Goal: Entertainment & Leisure: Consume media (video, audio)

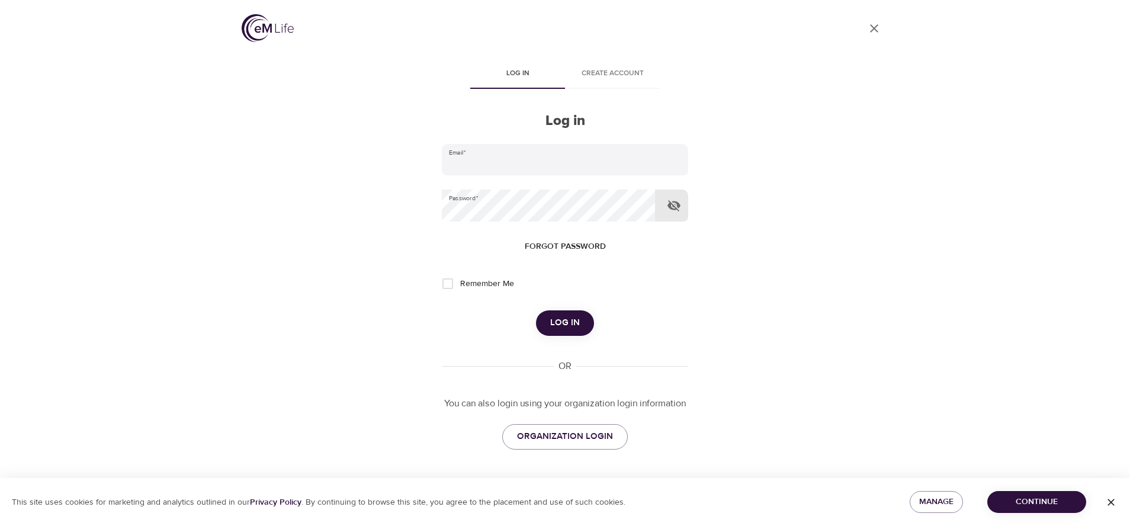
type input "[PERSON_NAME][EMAIL_ADDRESS][PERSON_NAME][DOMAIN_NAME]"
click at [672, 206] on icon "button" at bounding box center [674, 205] width 14 height 14
click at [443, 283] on input "Remember Me" at bounding box center [447, 283] width 25 height 25
click at [566, 321] on span "Log in" at bounding box center [565, 322] width 30 height 15
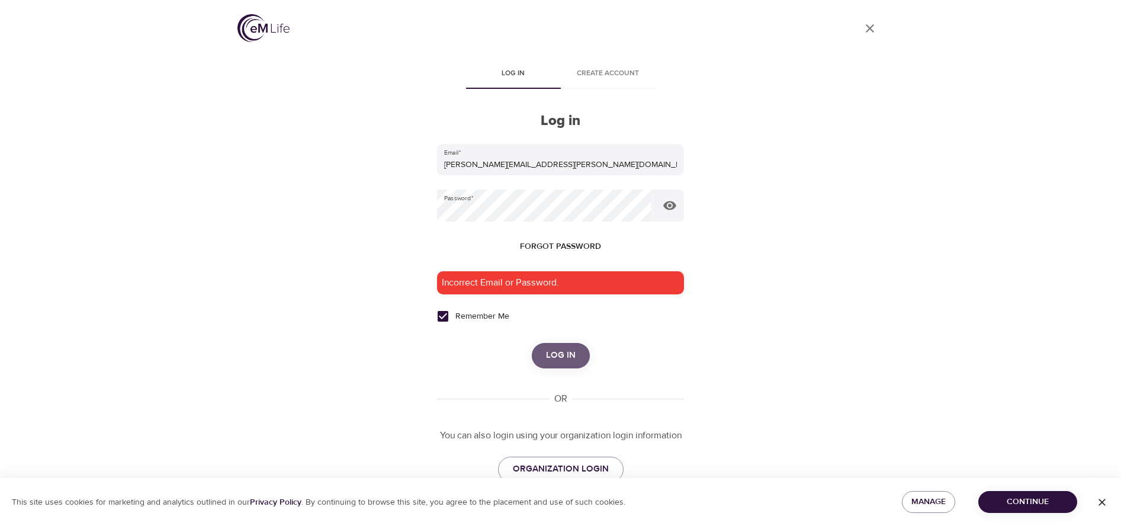
click at [565, 352] on span "Log in" at bounding box center [561, 355] width 30 height 15
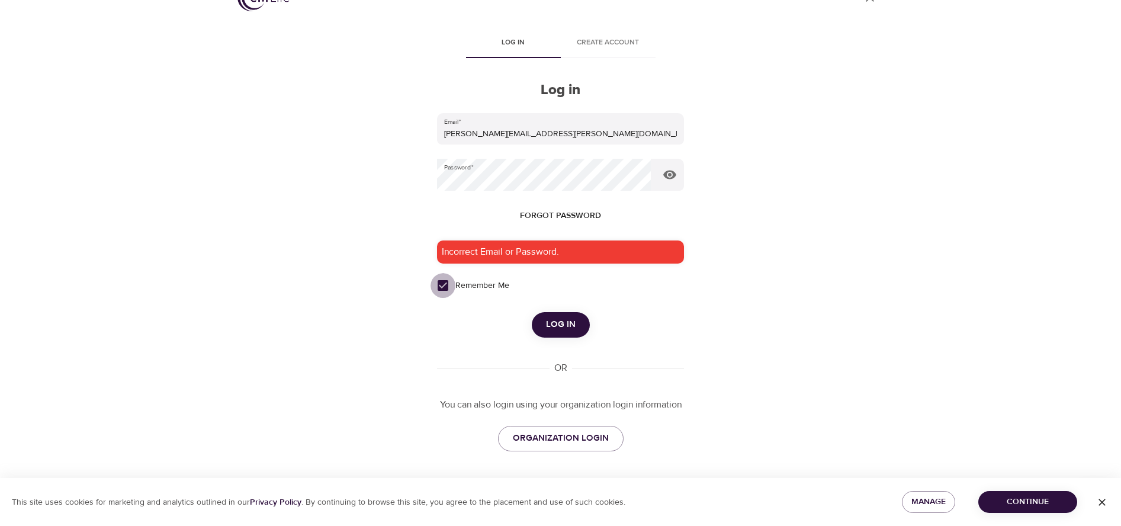
click at [440, 287] on input "Remember Me" at bounding box center [443, 285] width 25 height 25
checkbox input "false"
click at [552, 438] on span "ORGANIZATION LOGIN" at bounding box center [561, 438] width 96 height 15
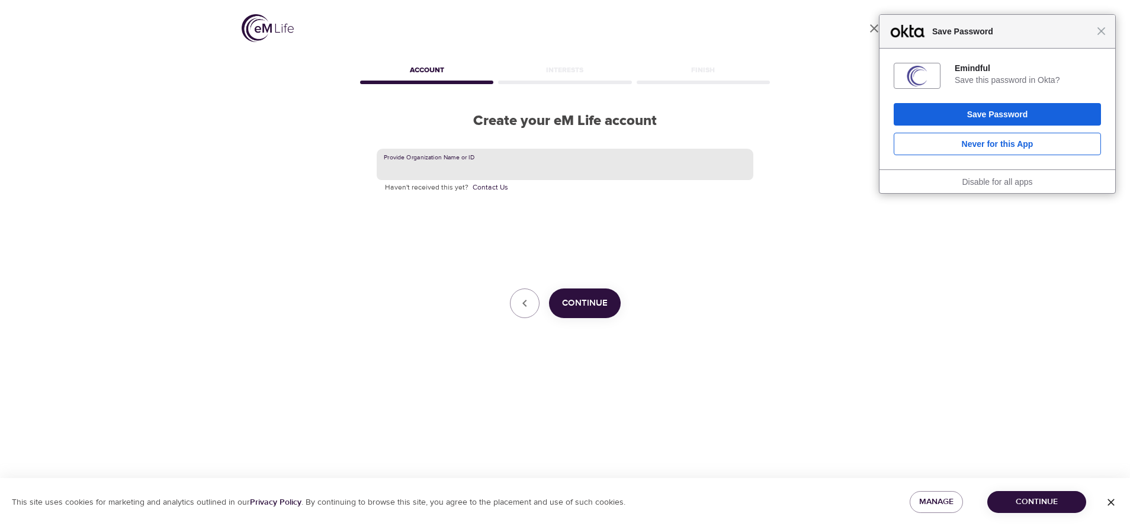
click at [491, 161] on input "text" at bounding box center [565, 165] width 377 height 32
type input "GBT"
click at [572, 303] on span "Continue" at bounding box center [585, 303] width 46 height 15
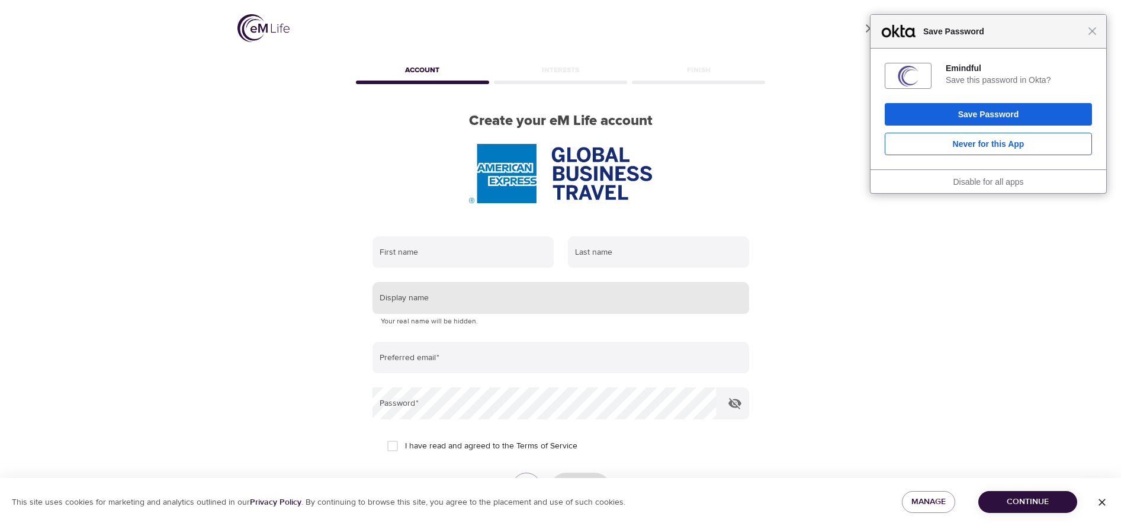
click at [450, 296] on input "text" at bounding box center [561, 298] width 377 height 32
click at [451, 255] on input "text" at bounding box center [463, 252] width 181 height 32
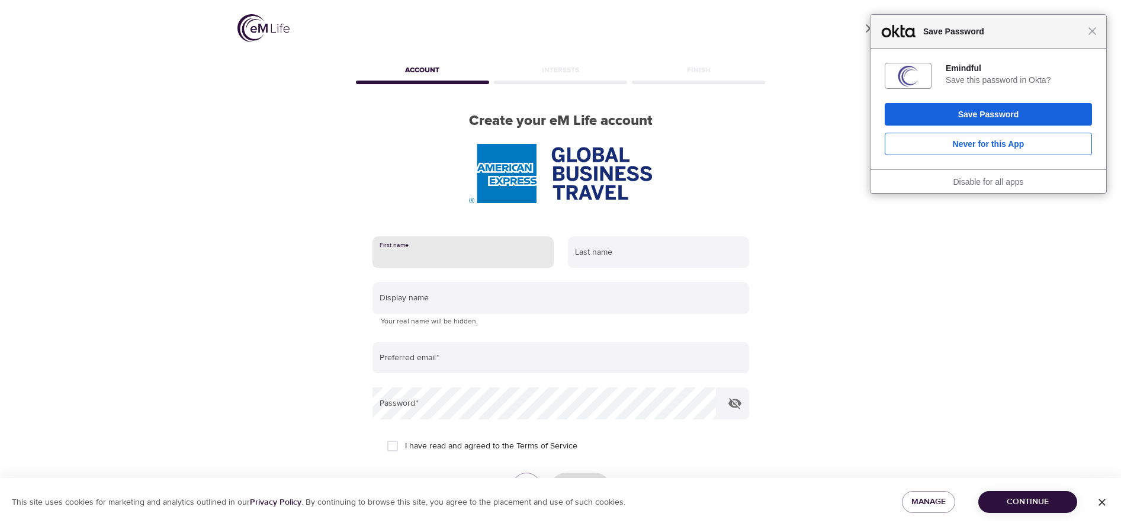
type input "[PERSON_NAME]"
click at [612, 257] on input "text" at bounding box center [658, 252] width 181 height 32
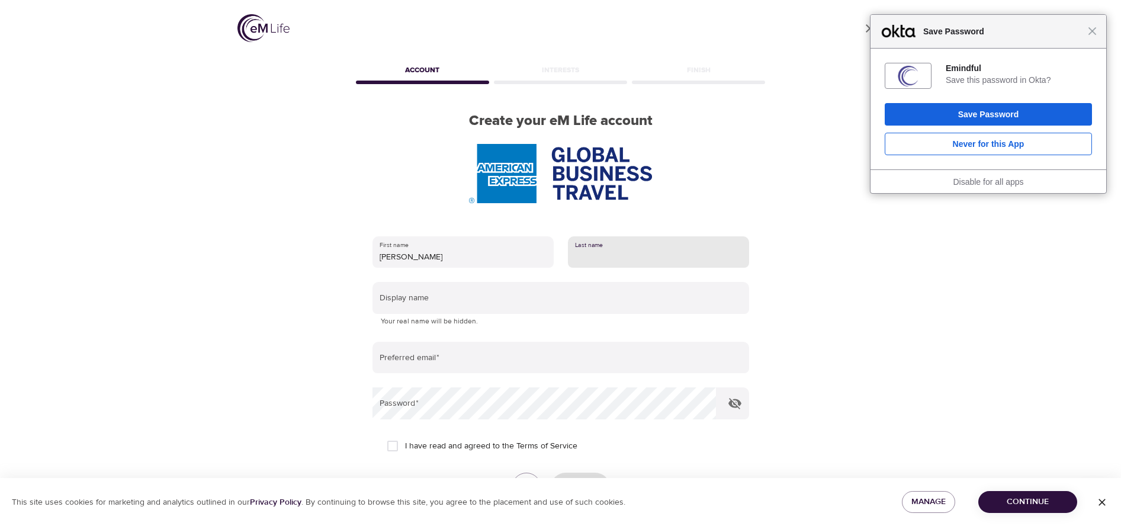
type input "Sutterfield"
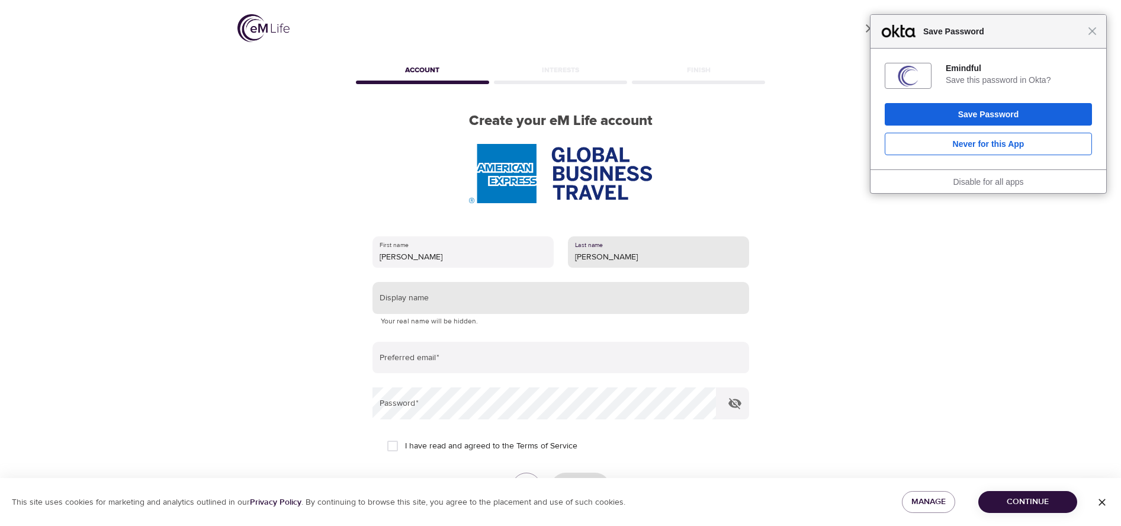
click at [439, 292] on input "text" at bounding box center [561, 298] width 377 height 32
type input "Missy Sutterfield #POWER UP"
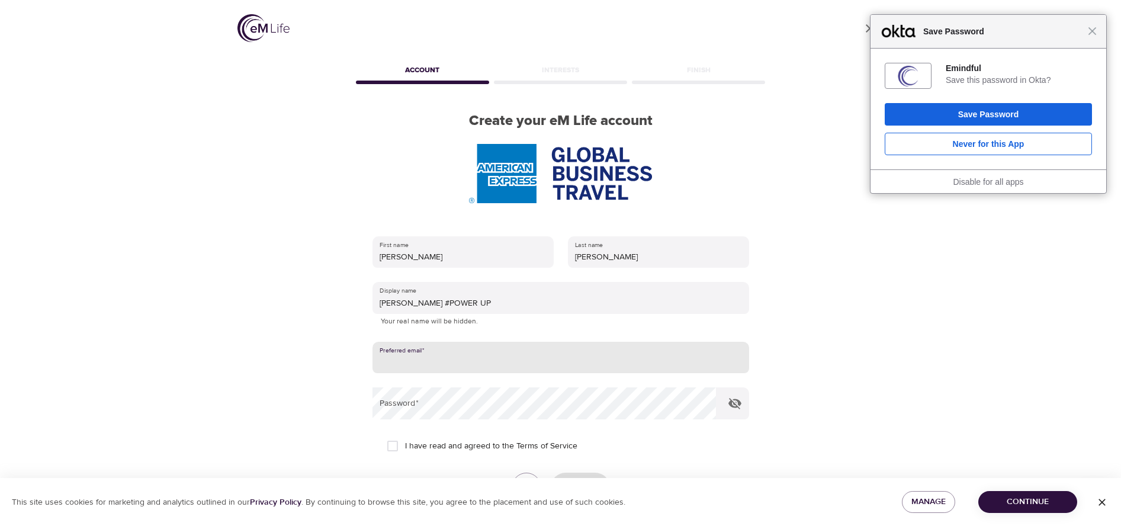
click at [445, 361] on input "email" at bounding box center [561, 358] width 377 height 32
type input "[PERSON_NAME][EMAIL_ADDRESS][PERSON_NAME][DOMAIN_NAME]"
click at [390, 448] on input "I have read and agreed to the Terms of Service" at bounding box center [392, 446] width 25 height 25
checkbox input "true"
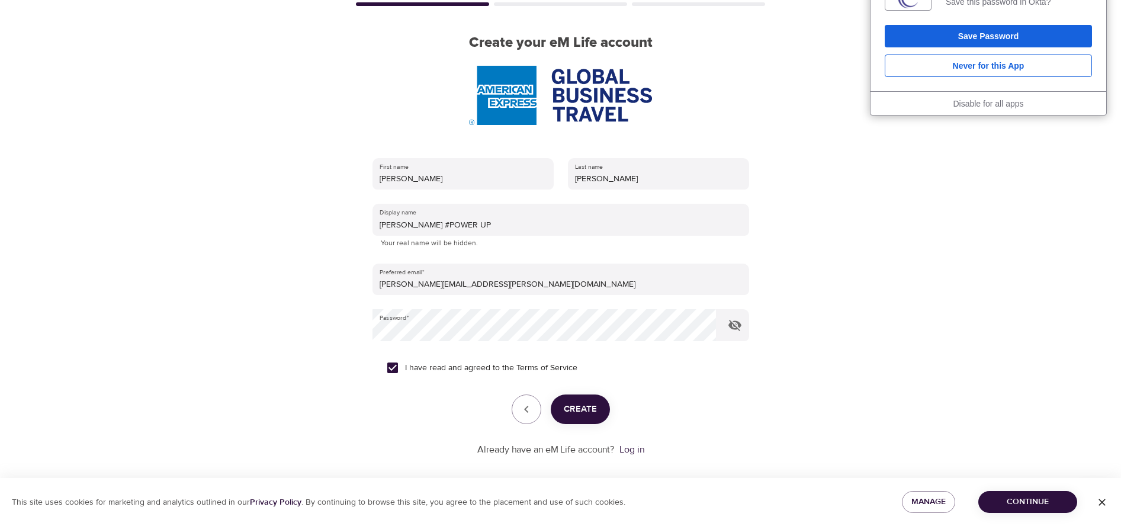
scroll to position [89, 0]
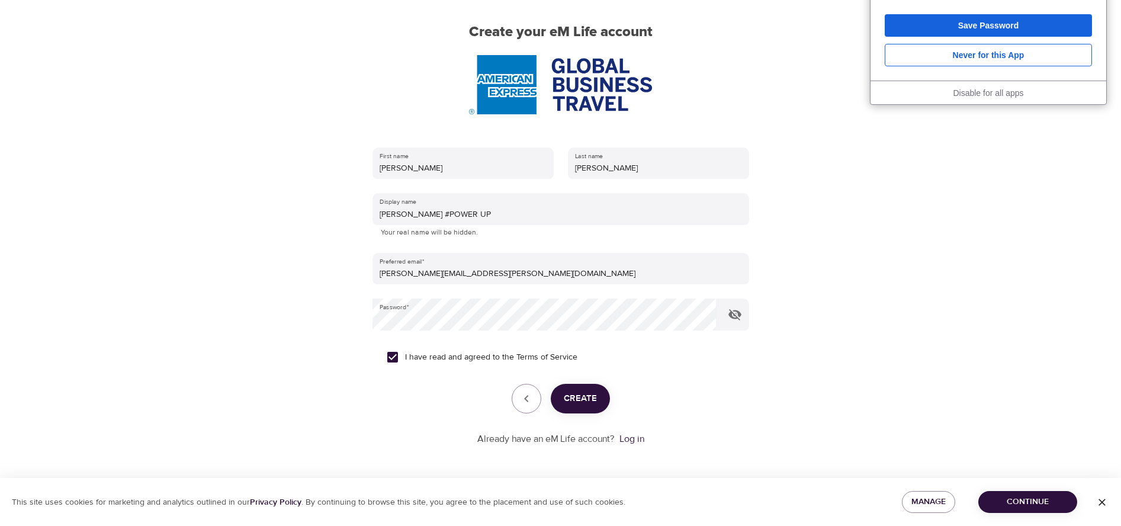
click at [581, 393] on span "Create" at bounding box center [580, 398] width 33 height 15
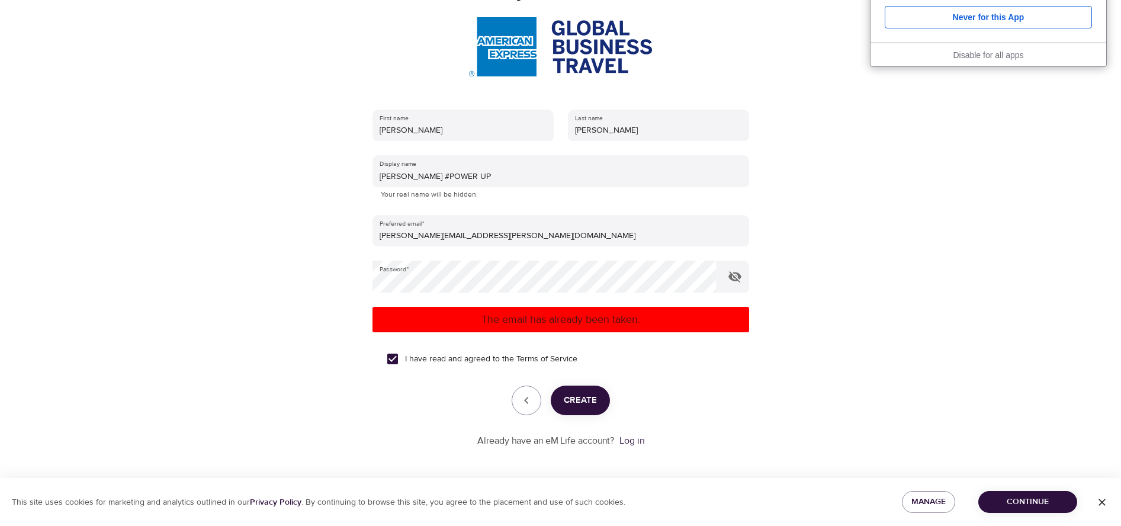
scroll to position [129, 0]
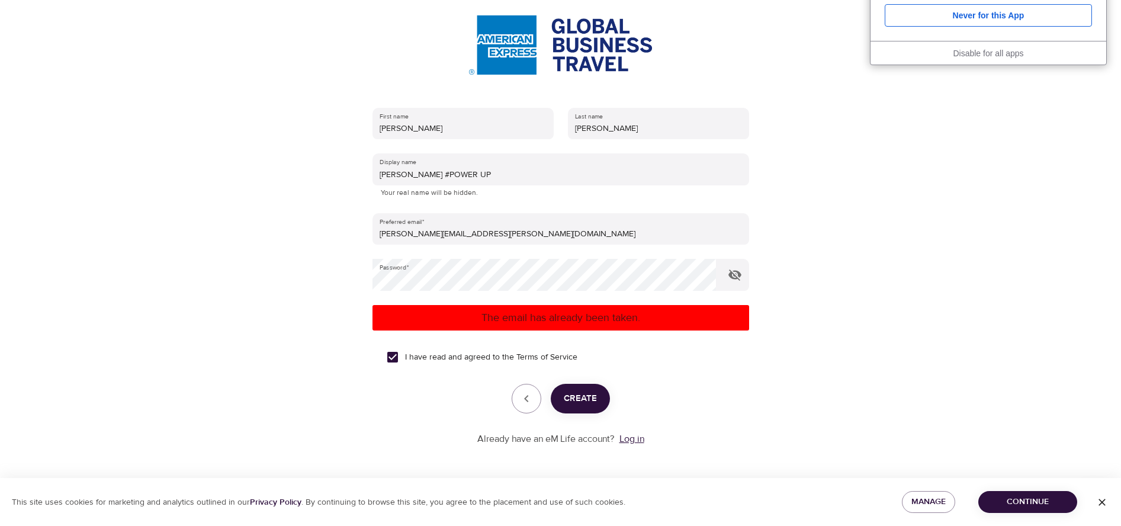
click at [636, 438] on link "Log in" at bounding box center [632, 439] width 25 height 12
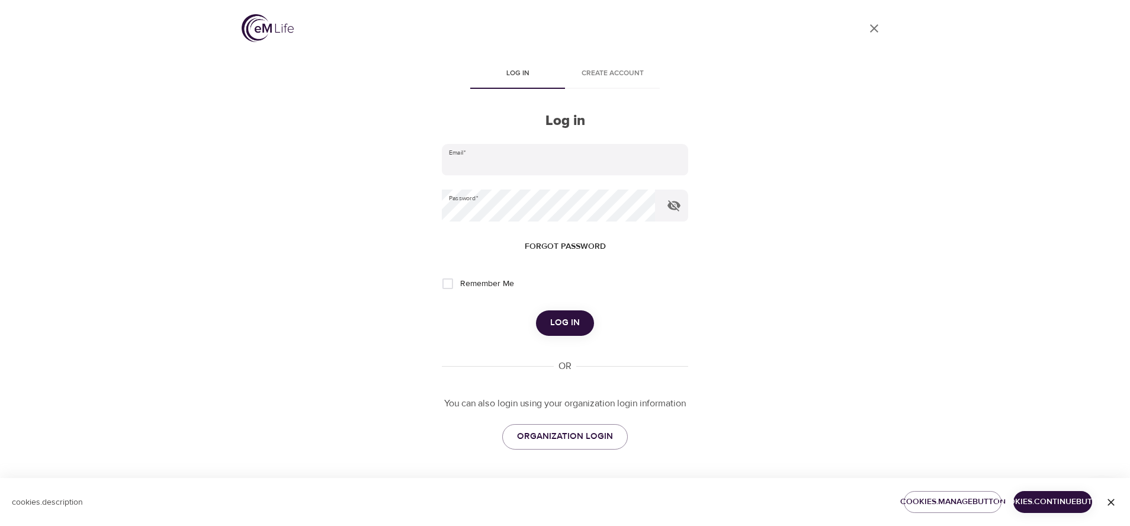
type input "[PERSON_NAME][EMAIL_ADDRESS][PERSON_NAME][DOMAIN_NAME]"
click at [576, 249] on span "Forgot password" at bounding box center [565, 246] width 81 height 15
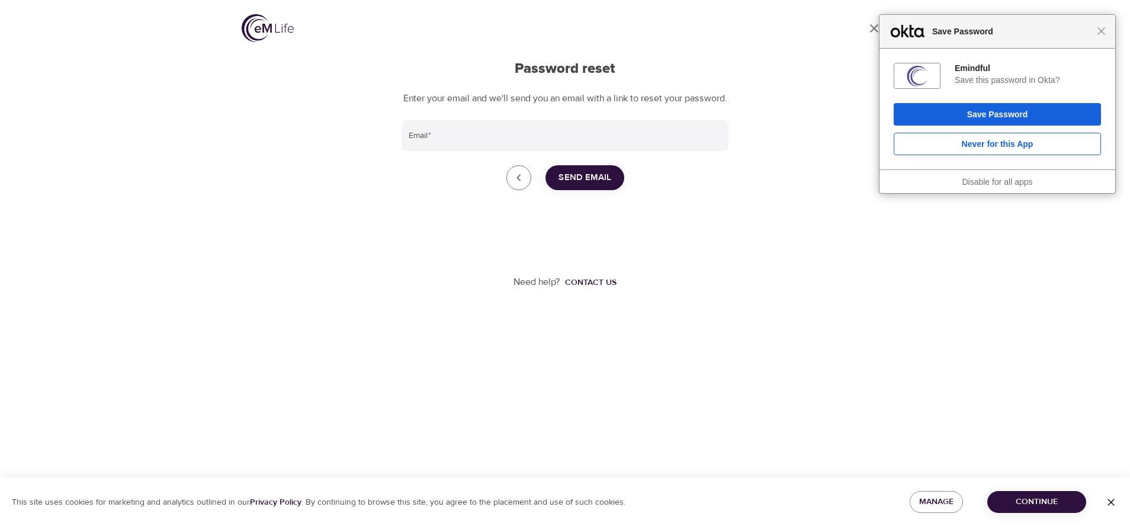
click at [464, 129] on div "Password reset Enter your email and we'll send you an email with a link to rese…" at bounding box center [565, 210] width 327 height 300
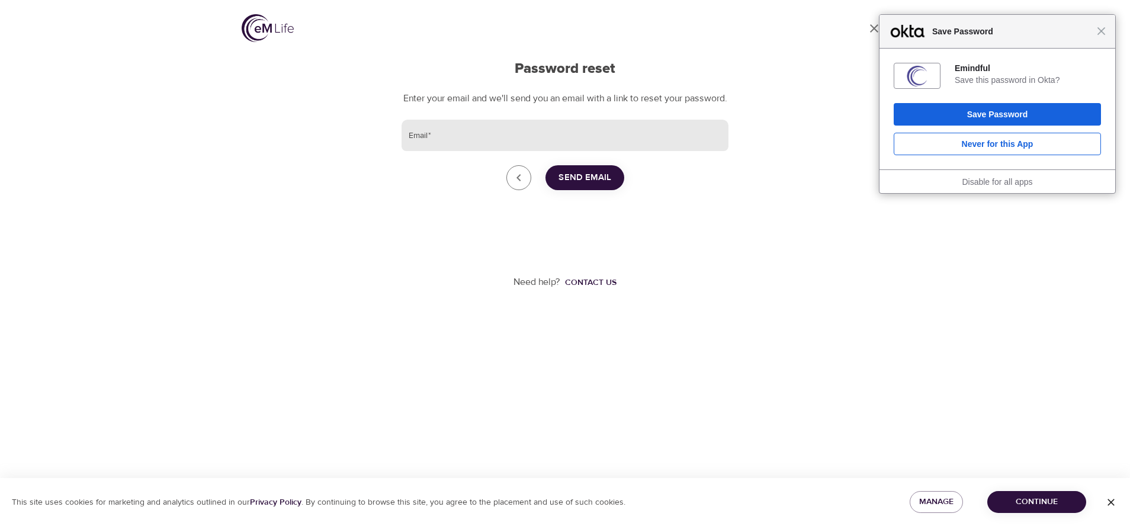
click at [460, 134] on input "Email   *" at bounding box center [565, 136] width 327 height 32
type input "[PERSON_NAME][EMAIL_ADDRESS][PERSON_NAME][DOMAIN_NAME]"
click at [579, 185] on span "Send Email" at bounding box center [585, 177] width 53 height 15
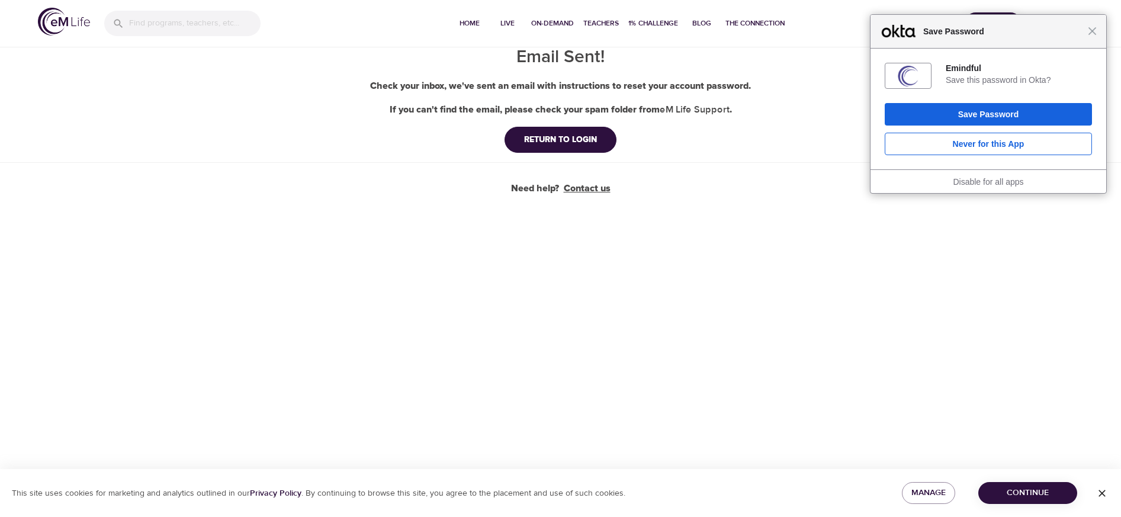
click at [574, 185] on link "Contact us" at bounding box center [587, 189] width 47 height 14
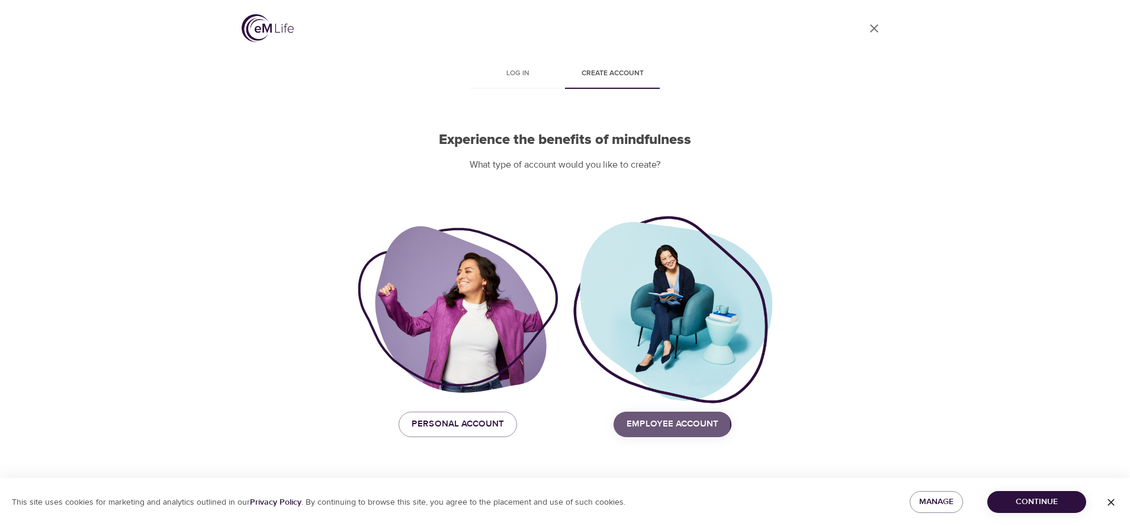
click at [654, 424] on span "Employee Account" at bounding box center [673, 423] width 92 height 15
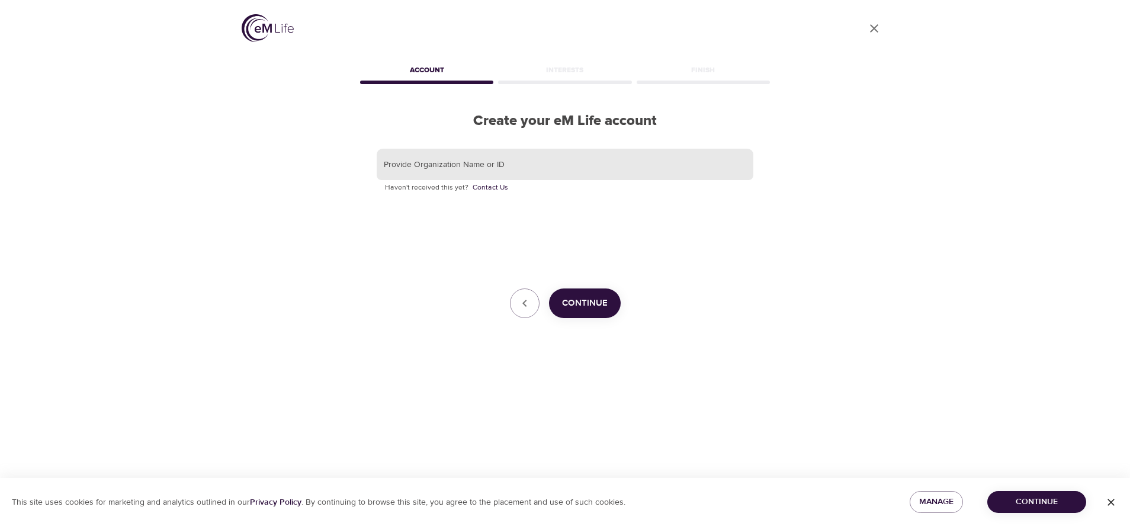
click at [486, 168] on input "text" at bounding box center [565, 165] width 377 height 32
type input "GBT"
click at [585, 299] on span "Continue" at bounding box center [585, 303] width 46 height 15
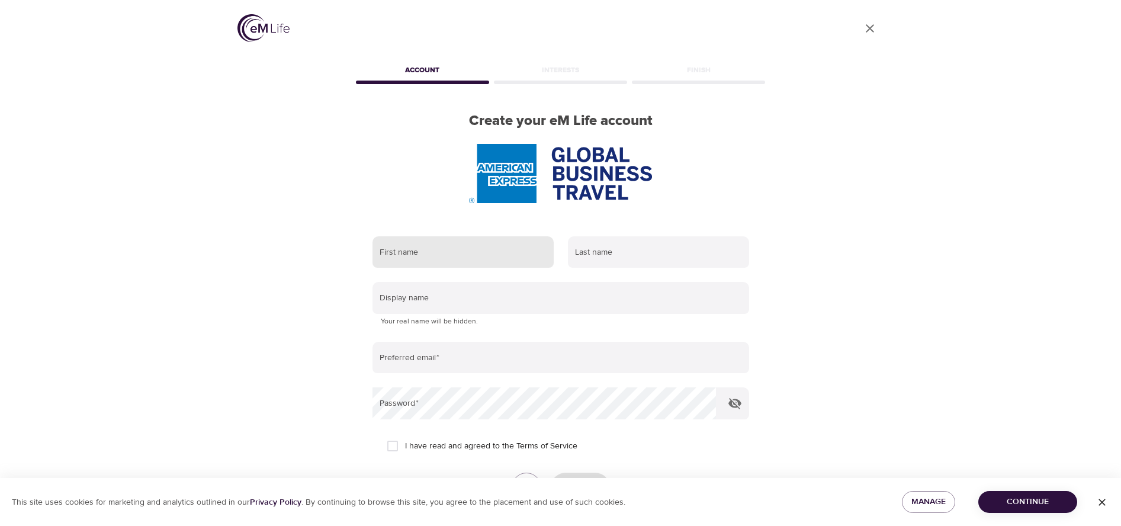
click at [440, 256] on input "text" at bounding box center [463, 252] width 181 height 32
type input "Michelle"
click at [615, 251] on input "text" at bounding box center [658, 252] width 181 height 32
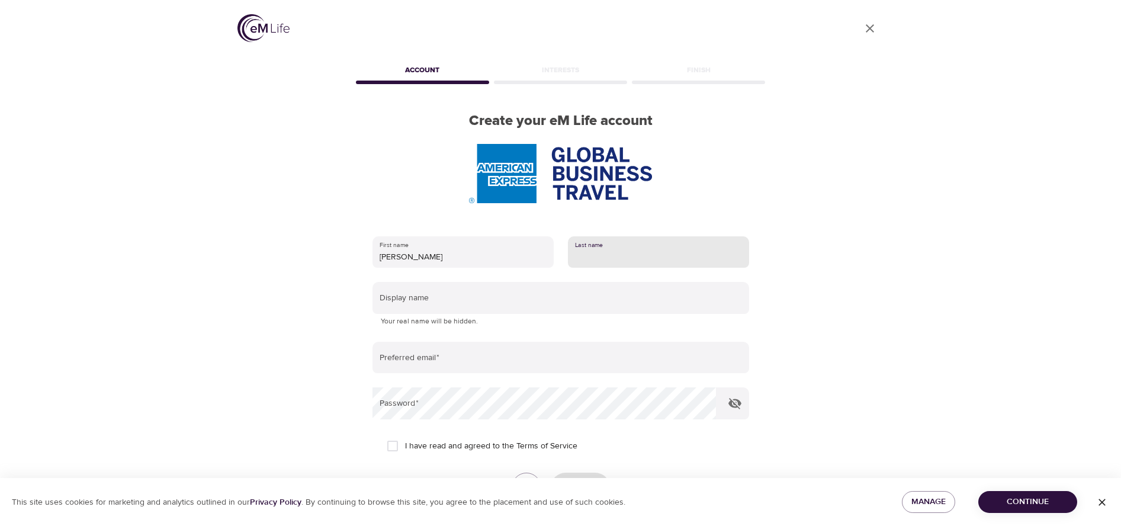
type input "Sutterfield"
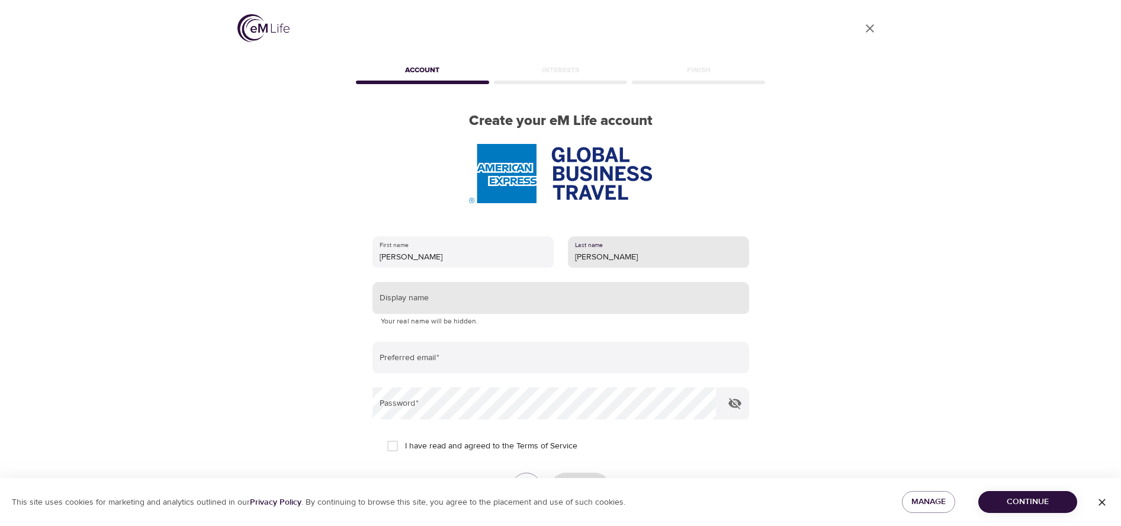
click at [464, 304] on input "text" at bounding box center [561, 298] width 377 height 32
type input "Missy Sutterfield #POWER UP"
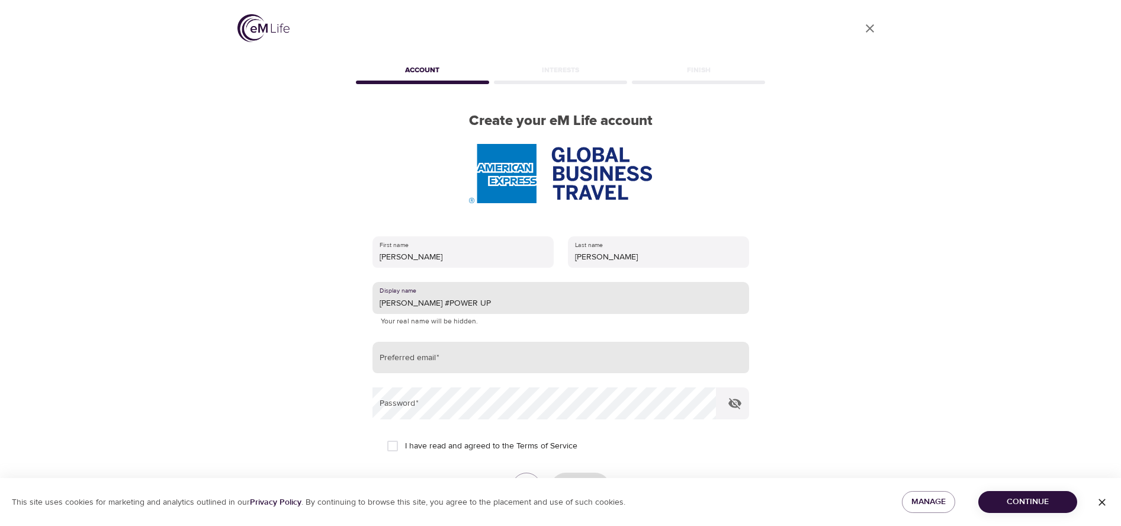
click at [448, 364] on input "email" at bounding box center [561, 358] width 377 height 32
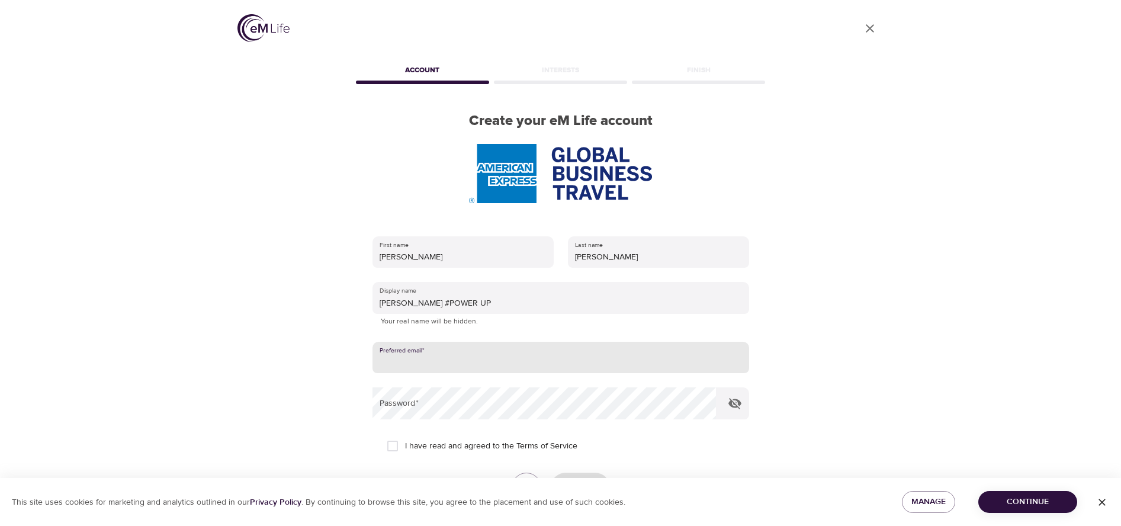
type input "[PERSON_NAME][EMAIL_ADDRESS][PERSON_NAME][DOMAIN_NAME]"
click at [394, 444] on input "I have read and agreed to the Terms of Service" at bounding box center [392, 446] width 25 height 25
checkbox input "true"
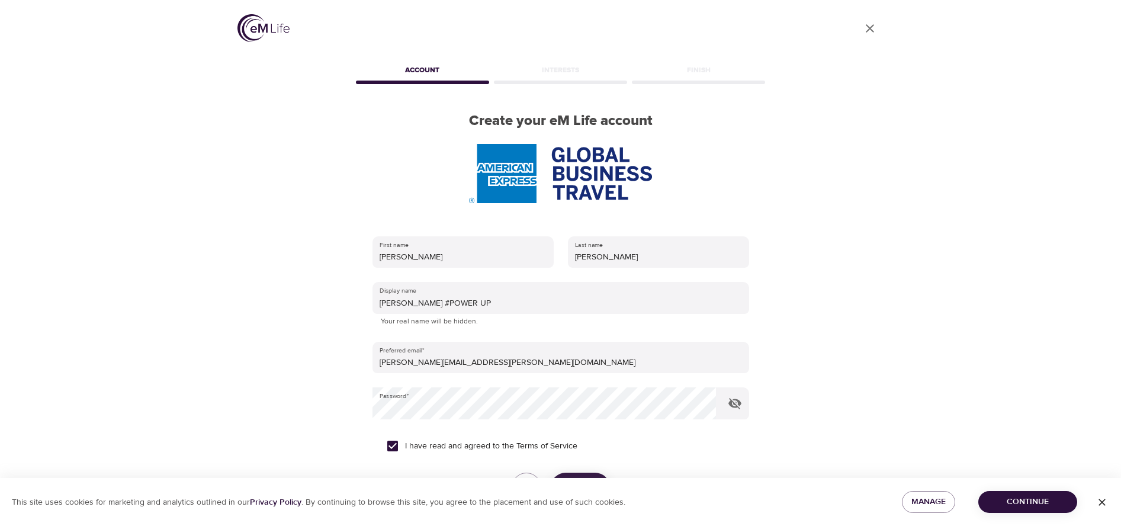
scroll to position [89, 0]
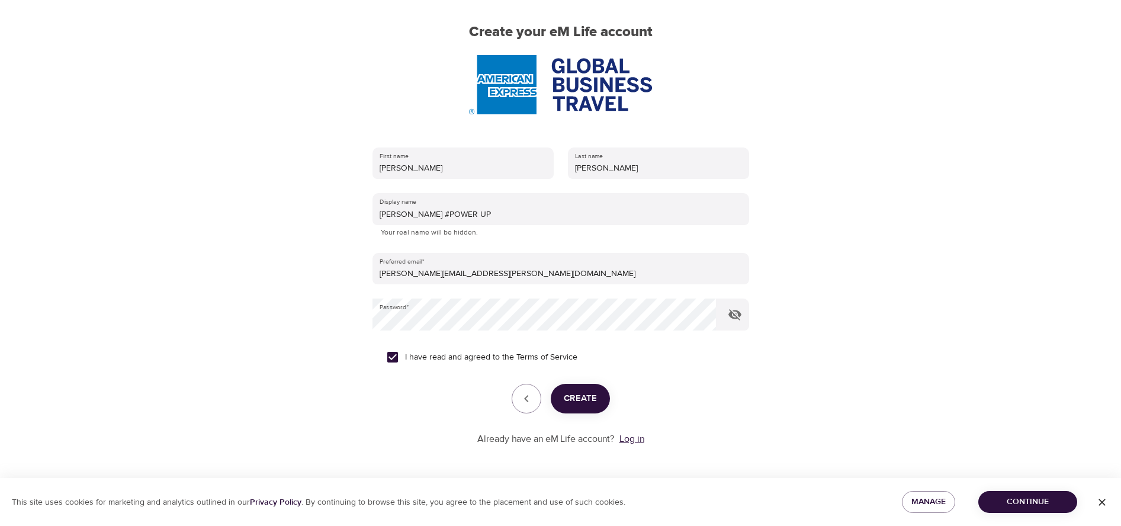
click at [630, 440] on link "Log in" at bounding box center [632, 439] width 25 height 12
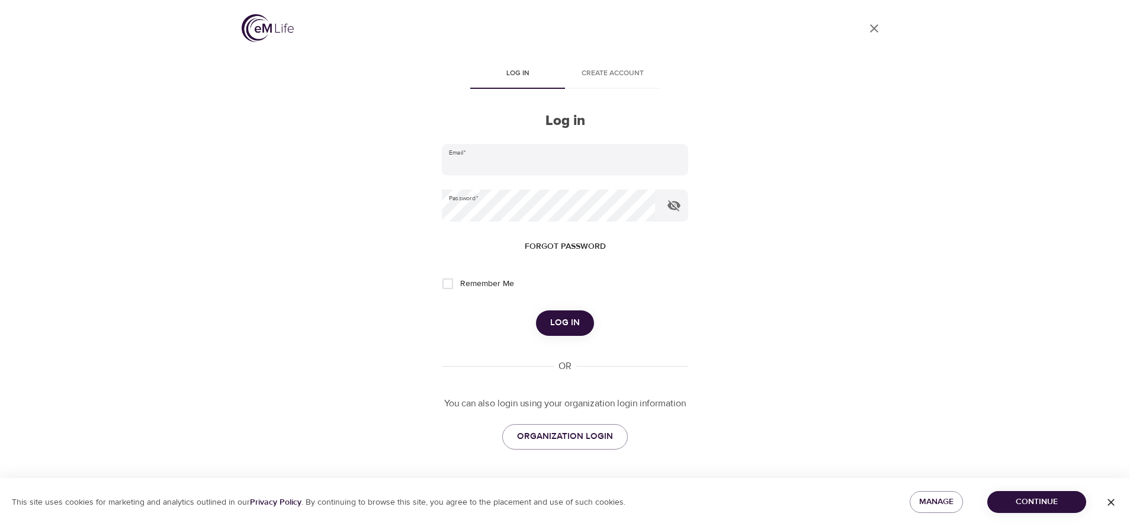
type input "[PERSON_NAME][EMAIL_ADDRESS][PERSON_NAME][DOMAIN_NAME]"
click at [448, 283] on input "Remember Me" at bounding box center [447, 283] width 25 height 25
checkbox input "true"
click at [563, 323] on span "Log in" at bounding box center [565, 322] width 30 height 15
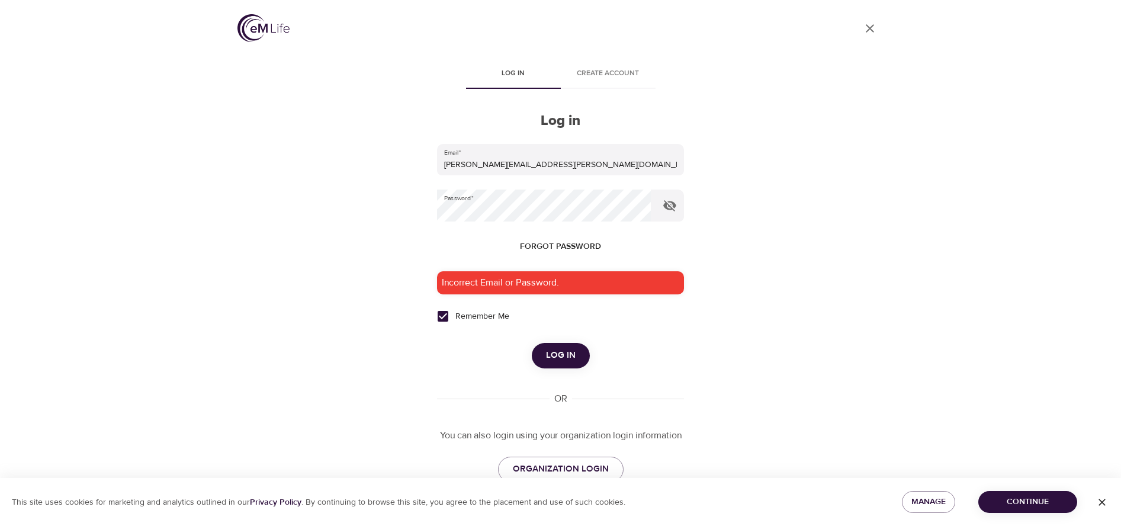
scroll to position [31, 0]
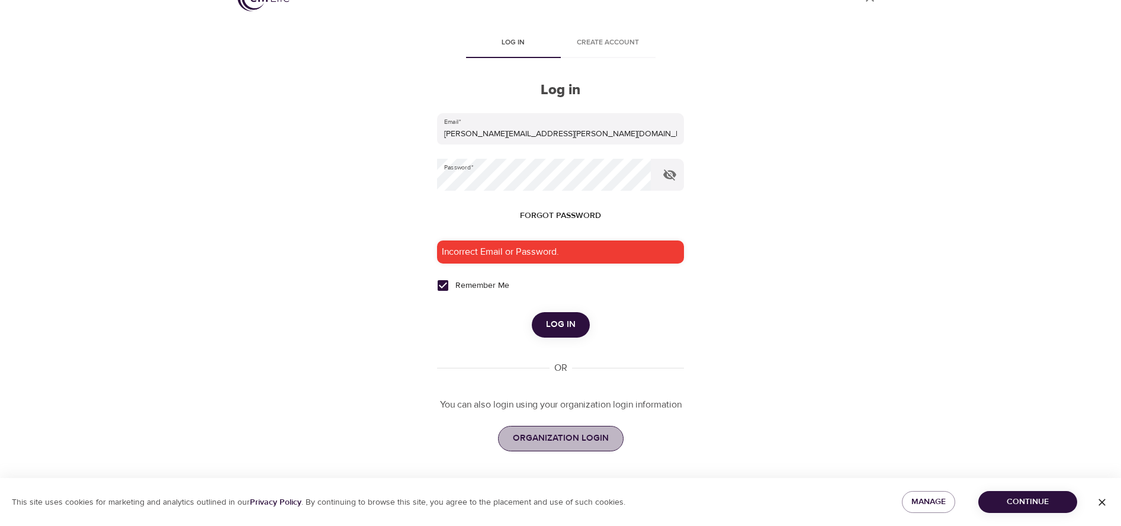
click at [568, 438] on span "ORGANIZATION LOGIN" at bounding box center [561, 438] width 96 height 15
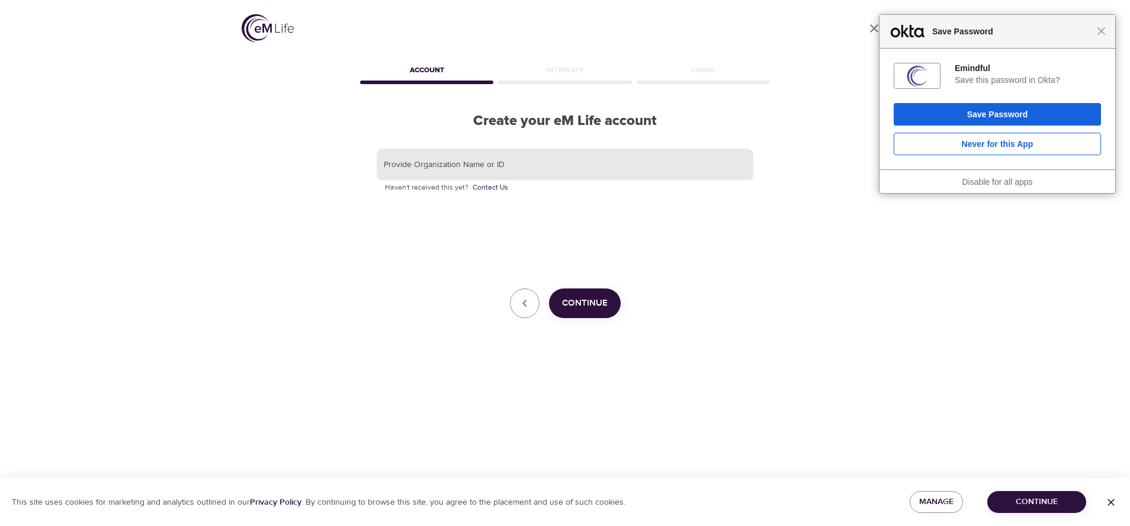
click at [456, 159] on input "text" at bounding box center [565, 165] width 377 height 32
type input "GBT"
click at [601, 299] on span "Continue" at bounding box center [585, 303] width 46 height 15
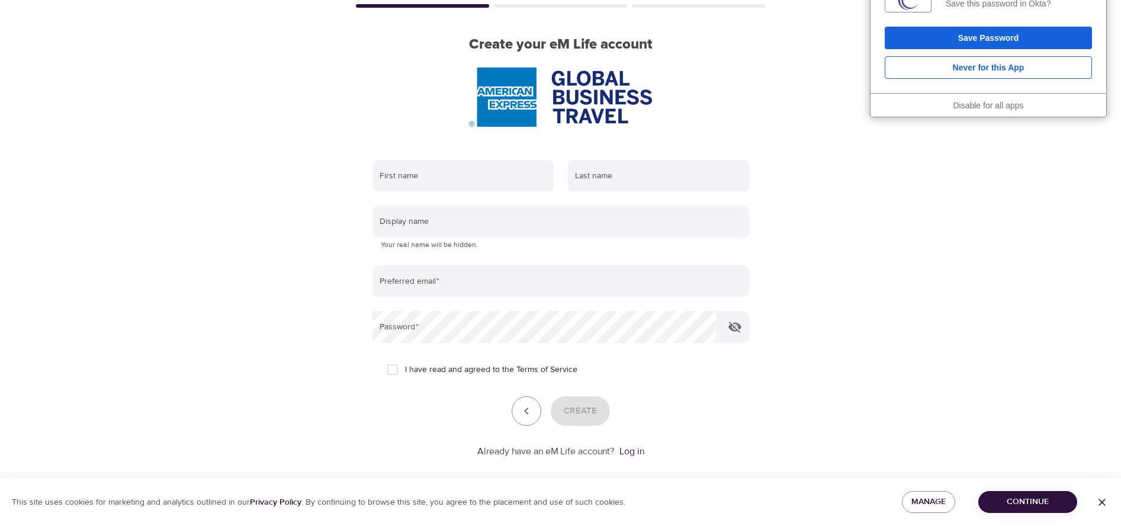
scroll to position [89, 0]
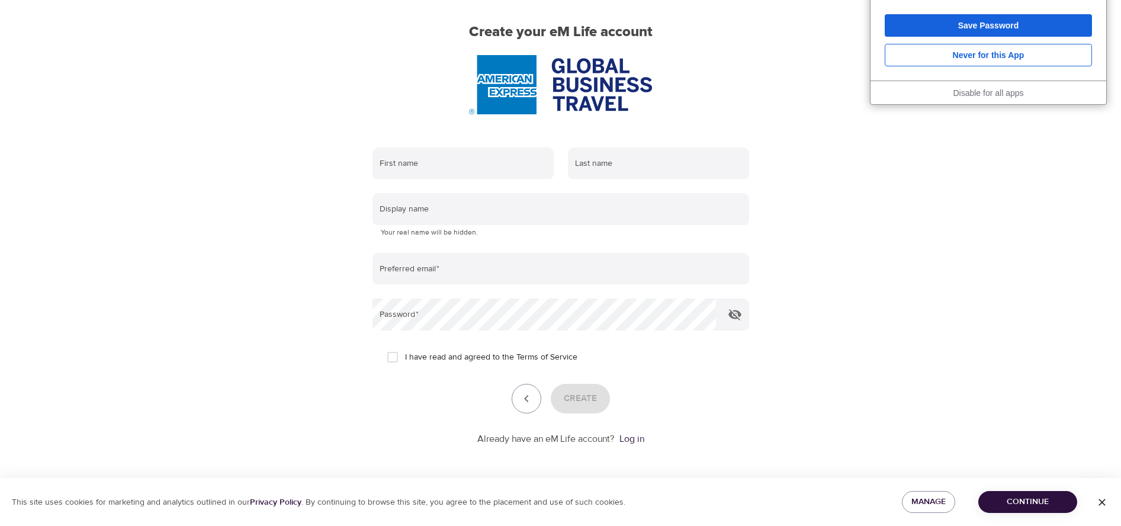
click at [1020, 507] on span "Continue" at bounding box center [1028, 502] width 80 height 15
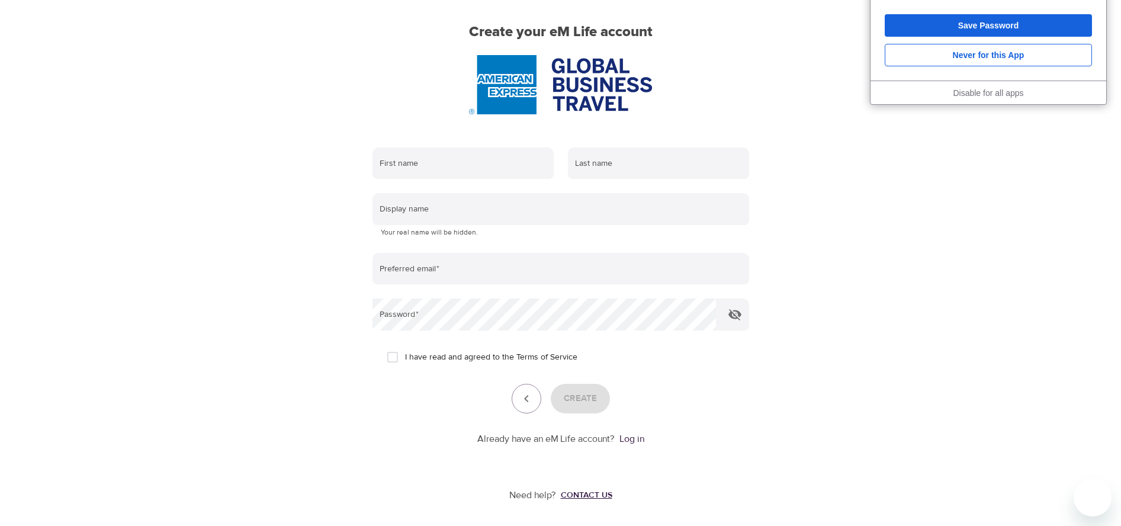
click at [576, 494] on div "Contact us" at bounding box center [587, 495] width 52 height 12
click at [416, 161] on input "text" at bounding box center [463, 164] width 181 height 32
type input "Michelle"
click at [617, 168] on input "text" at bounding box center [658, 164] width 181 height 32
type input "Sutterfield"
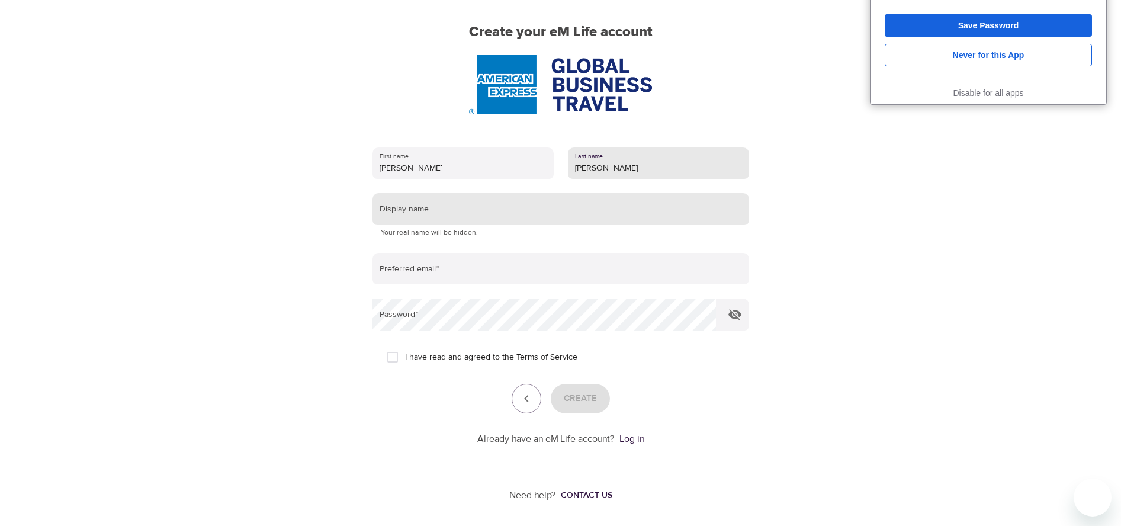
click at [465, 220] on input "text" at bounding box center [561, 209] width 377 height 32
type input "Missy Sutterfield #POWER UP"
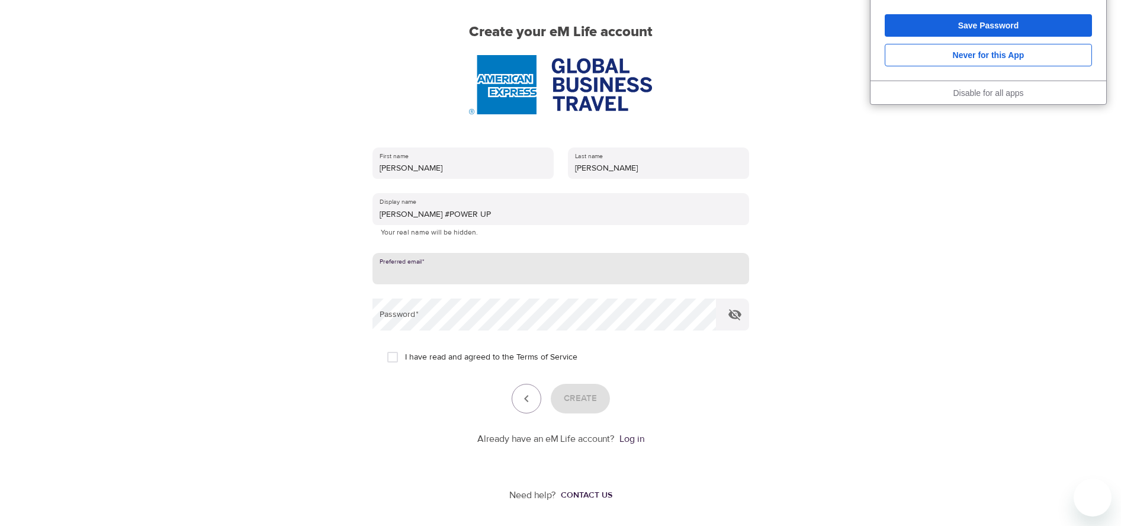
click at [435, 265] on input "email" at bounding box center [561, 269] width 377 height 32
type input "michelle.m.sutterfield@amexgbt.com"
click at [738, 319] on icon "button" at bounding box center [735, 314] width 13 height 11
click at [852, 396] on div "User Profile Account Interests Finish Create your eM Life account First name Mi…" at bounding box center [560, 174] width 675 height 526
click at [398, 360] on input "I have read and agreed to the Terms of Service" at bounding box center [392, 357] width 25 height 25
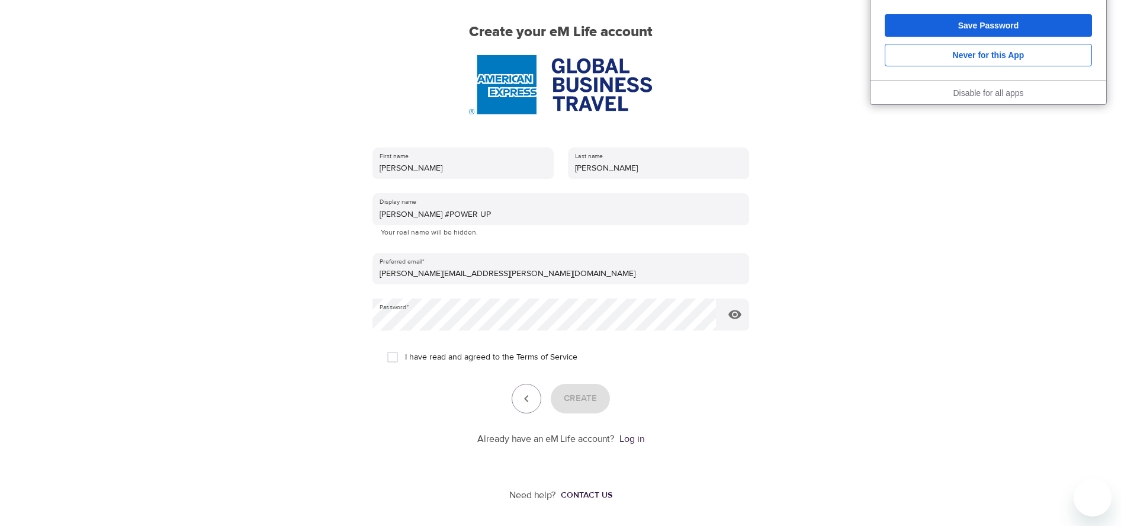
checkbox input "true"
click at [582, 398] on span "Create" at bounding box center [580, 398] width 33 height 15
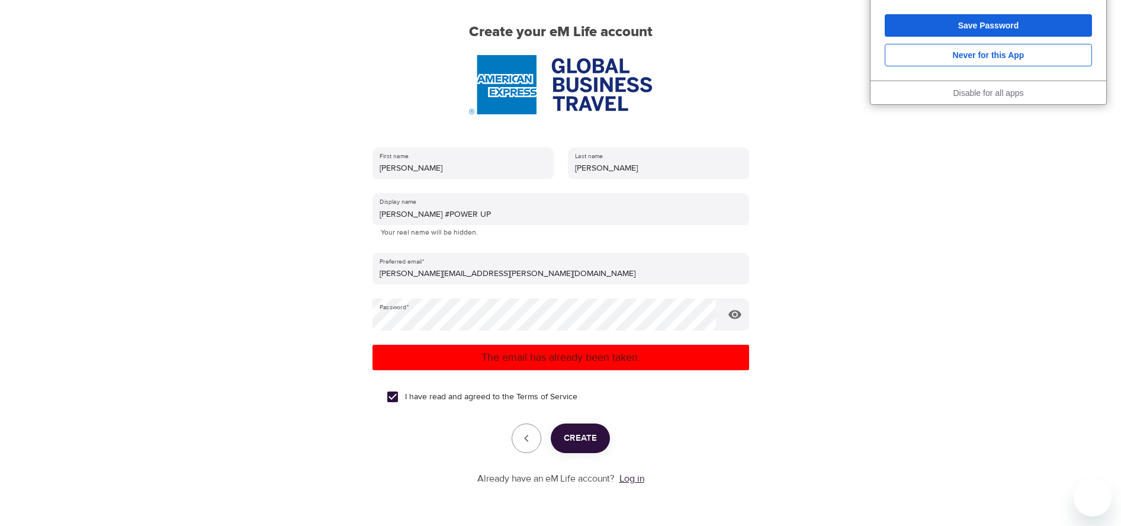
click at [636, 482] on link "Log in" at bounding box center [632, 479] width 25 height 12
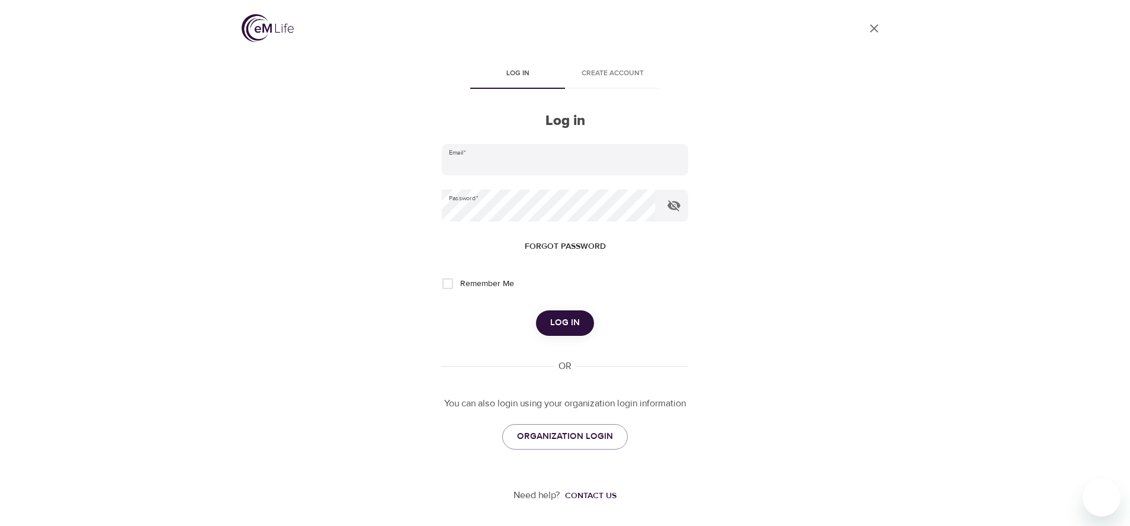
type input "[PERSON_NAME][EMAIL_ADDRESS][PERSON_NAME][DOMAIN_NAME]"
click at [351, 206] on div "User Profile Log in Create account Log in Email   * [PERSON_NAME][EMAIL_ADDRESS…" at bounding box center [564, 263] width 675 height 526
click at [873, 287] on div "User Profile Log in Create account Log in Email   * [PERSON_NAME][EMAIL_ADDRESS…" at bounding box center [564, 263] width 675 height 526
click at [564, 246] on span "Forgot password" at bounding box center [565, 246] width 81 height 15
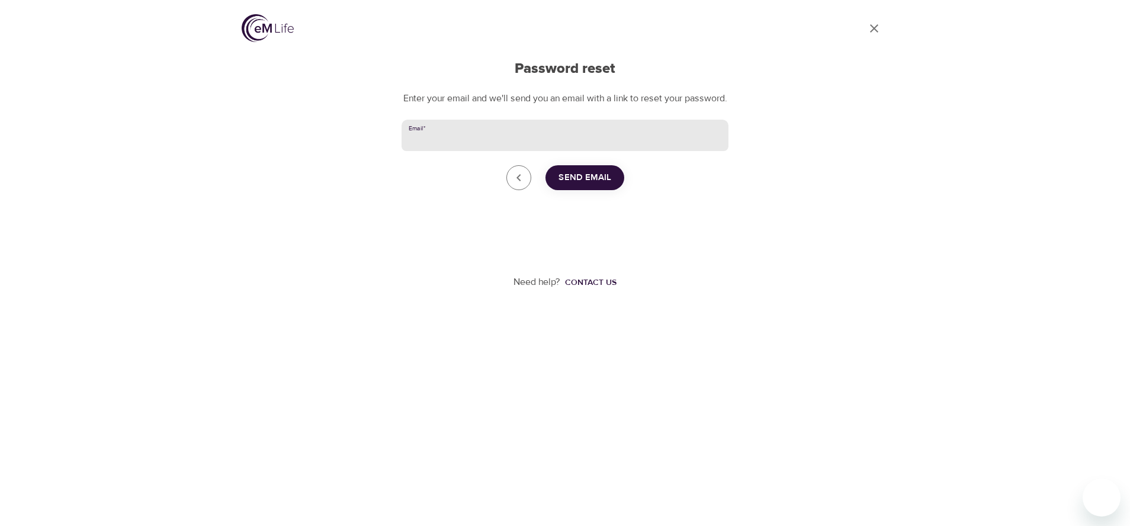
click at [465, 150] on input "Email   *" at bounding box center [565, 136] width 327 height 32
type input "michelle.m.sutterfield@amexgbt.com"
click at [569, 185] on span "Send Email" at bounding box center [585, 177] width 53 height 15
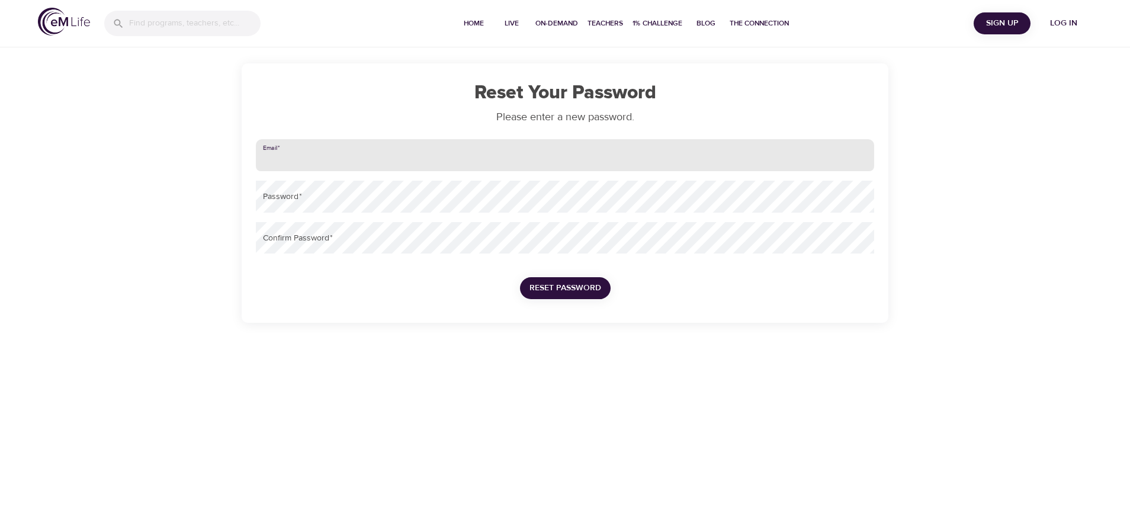
click at [344, 164] on input "email" at bounding box center [565, 155] width 618 height 32
type input "michelle.m.sutterfield@amexgbt.com"
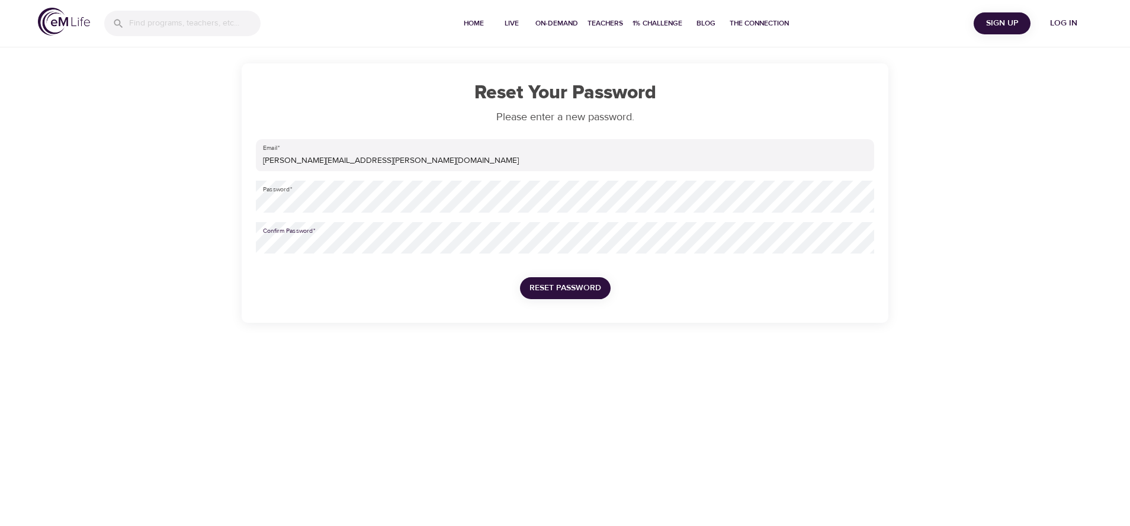
click at [574, 290] on span "Reset Password" at bounding box center [566, 288] width 72 height 15
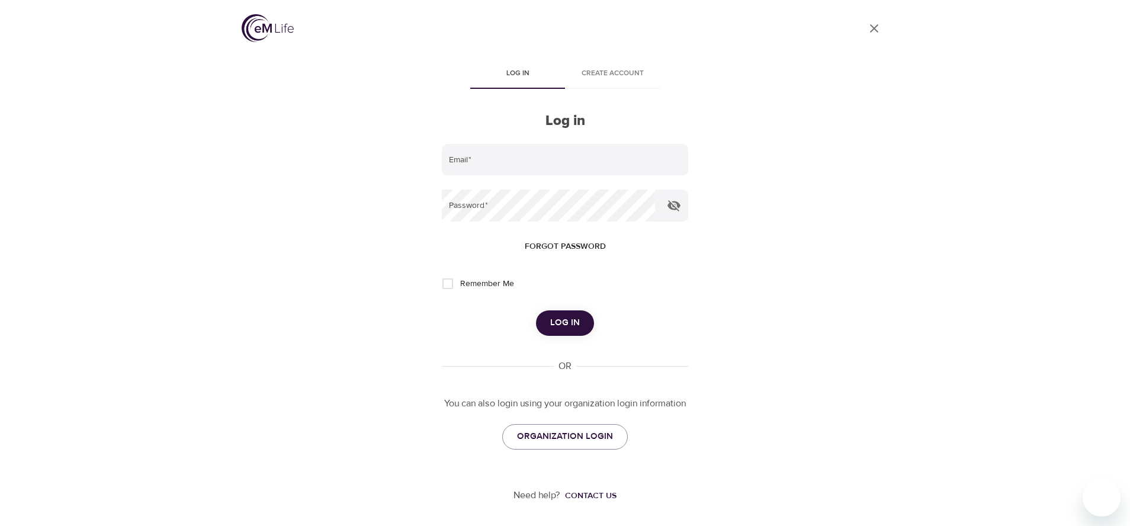
type input "michelle.m.sutterfield@amexgbt.com"
click at [675, 206] on icon "button" at bounding box center [674, 205] width 14 height 14
click at [443, 286] on input "Remember Me" at bounding box center [447, 283] width 25 height 25
checkbox input "true"
click at [560, 316] on span "Log in" at bounding box center [565, 322] width 30 height 15
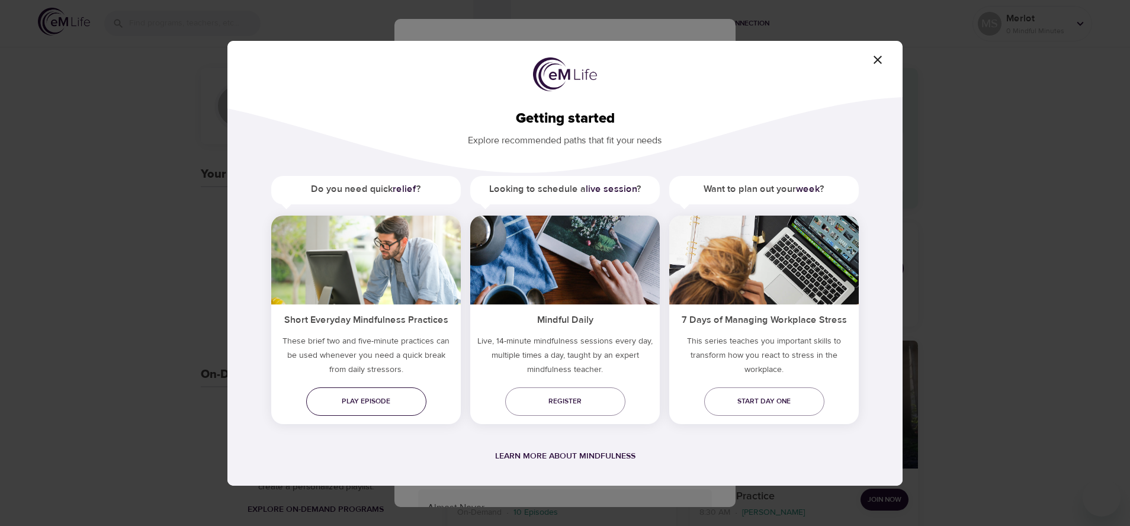
click at [358, 406] on span "Play episode" at bounding box center [366, 401] width 101 height 12
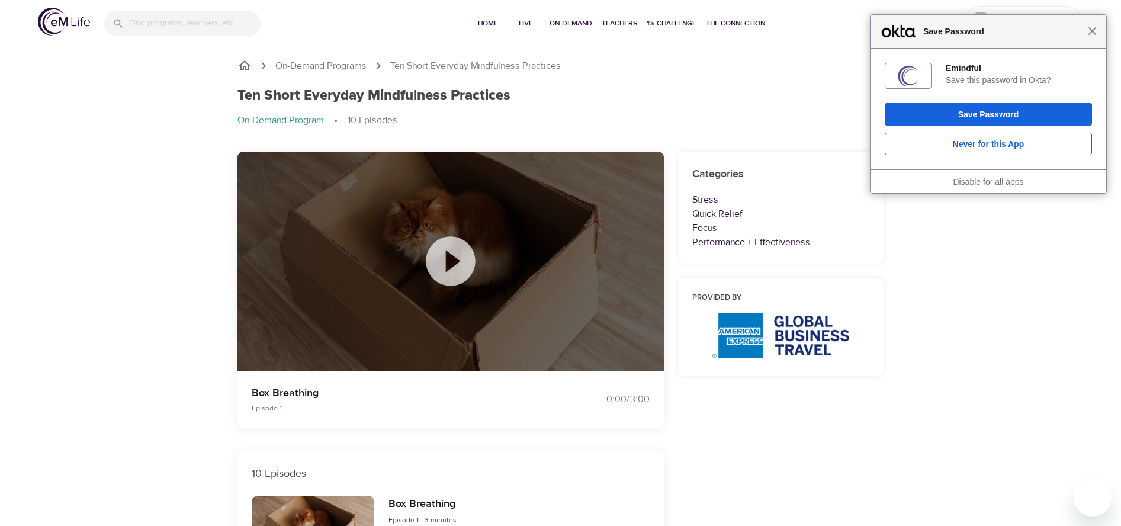
click at [1095, 30] on span "Close" at bounding box center [1092, 31] width 9 height 9
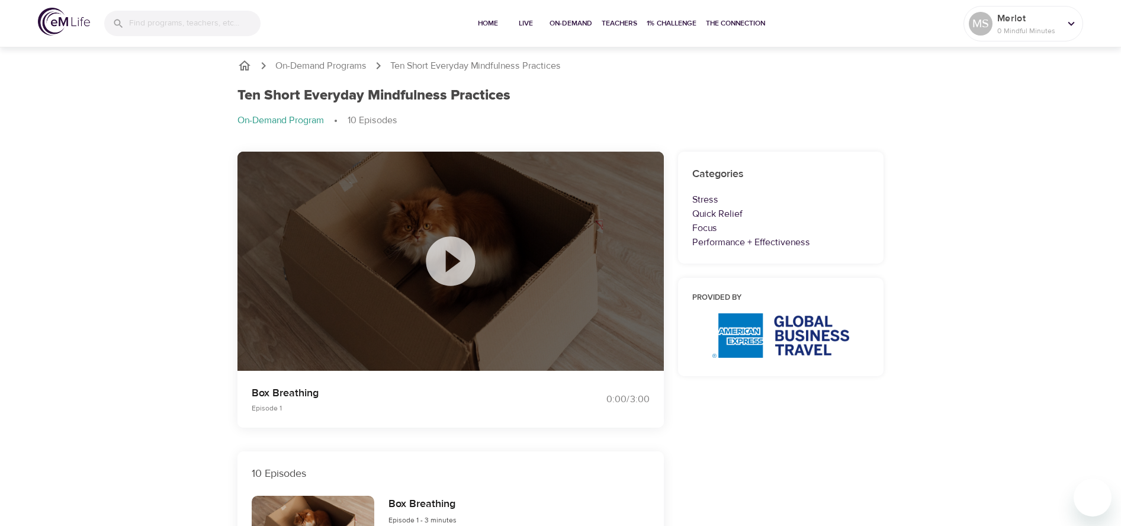
drag, startPoint x: 1127, startPoint y: 85, endPoint x: 1140, endPoint y: 43, distance: 44.8
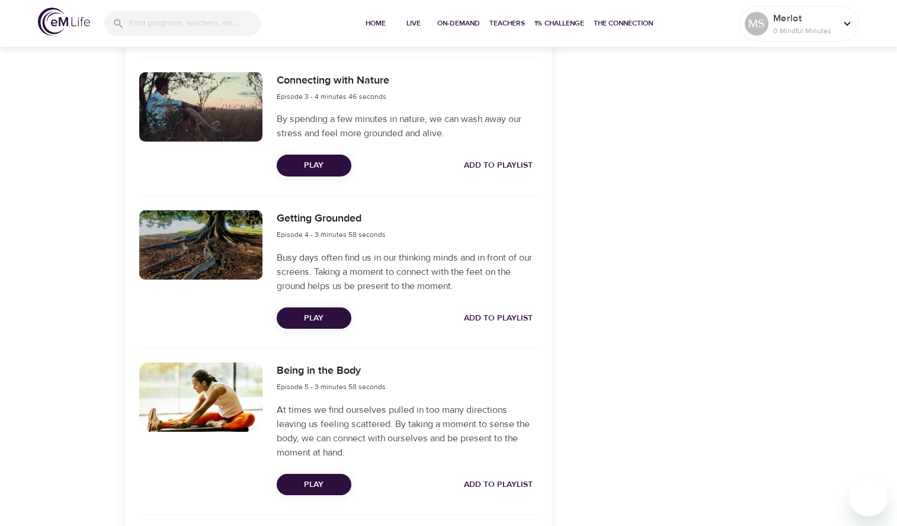
scroll to position [726, 0]
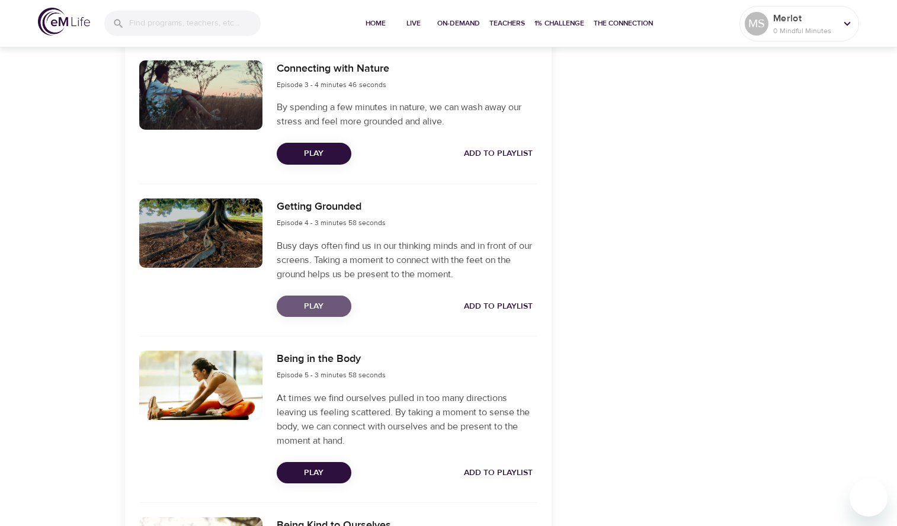
click at [283, 299] on button "Play" at bounding box center [314, 307] width 75 height 22
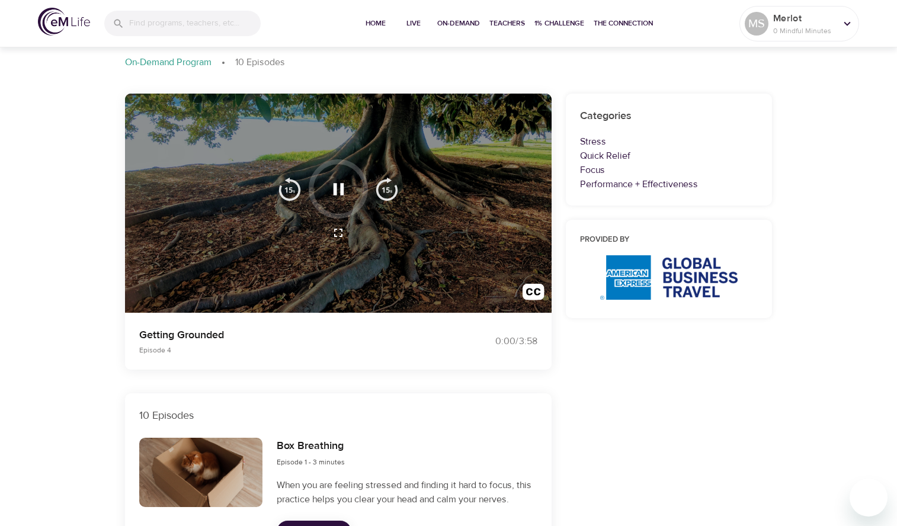
scroll to position [0, 0]
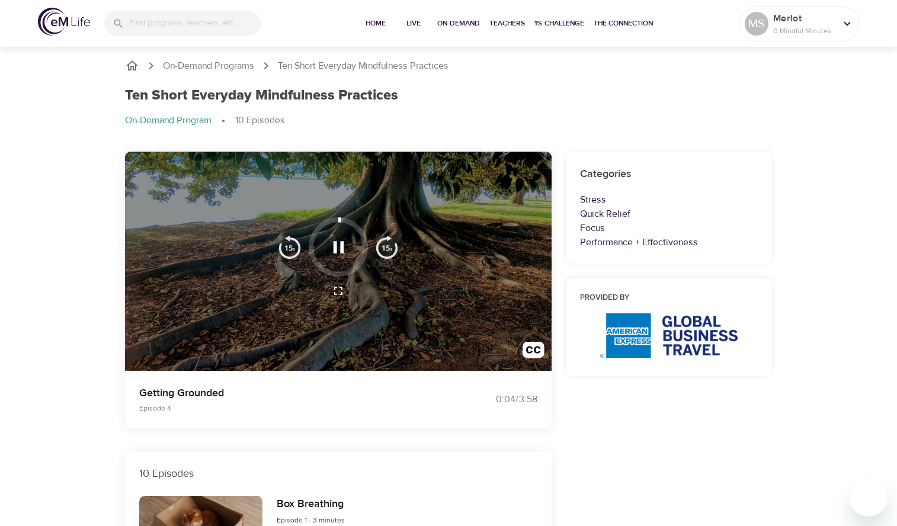
click at [341, 293] on icon "button" at bounding box center [338, 291] width 14 height 14
click at [794, 28] on p "0 Mindful Minutes" at bounding box center [804, 30] width 63 height 11
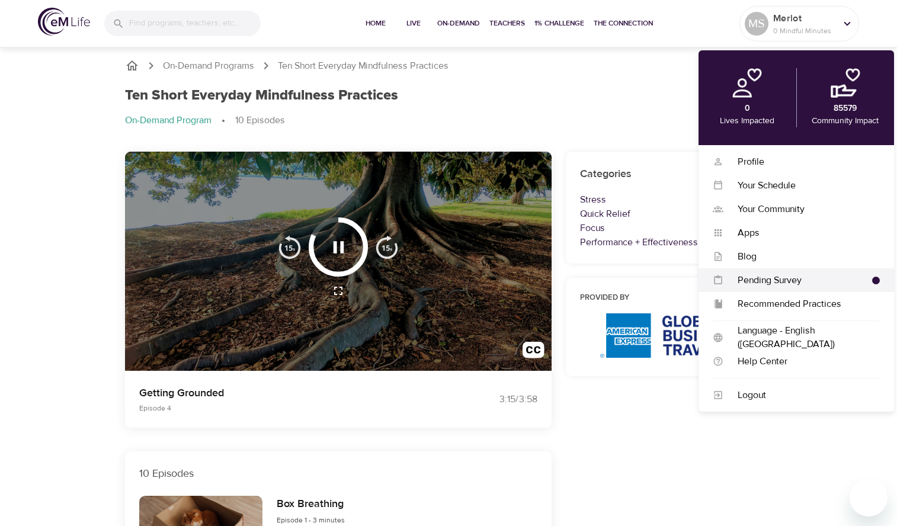
click at [805, 275] on div "Pending Survey" at bounding box center [797, 281] width 149 height 14
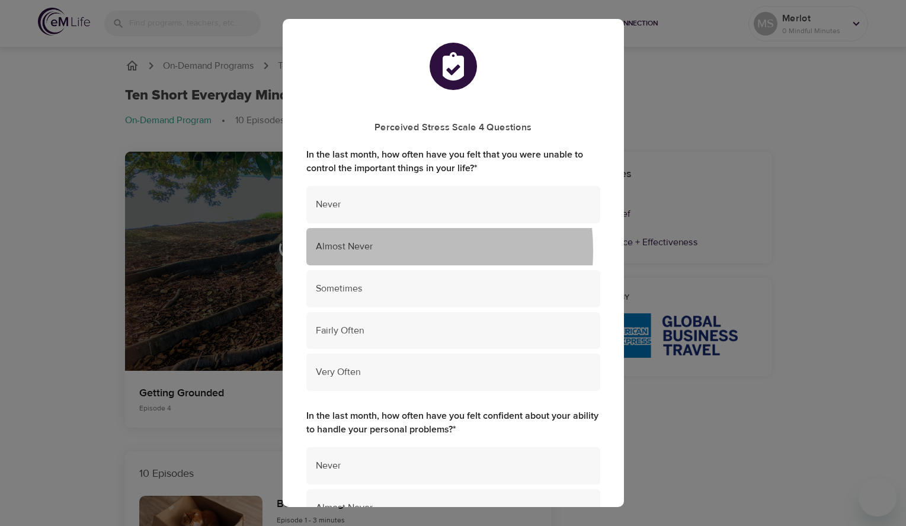
click at [366, 250] on span "Almost Never" at bounding box center [453, 247] width 275 height 14
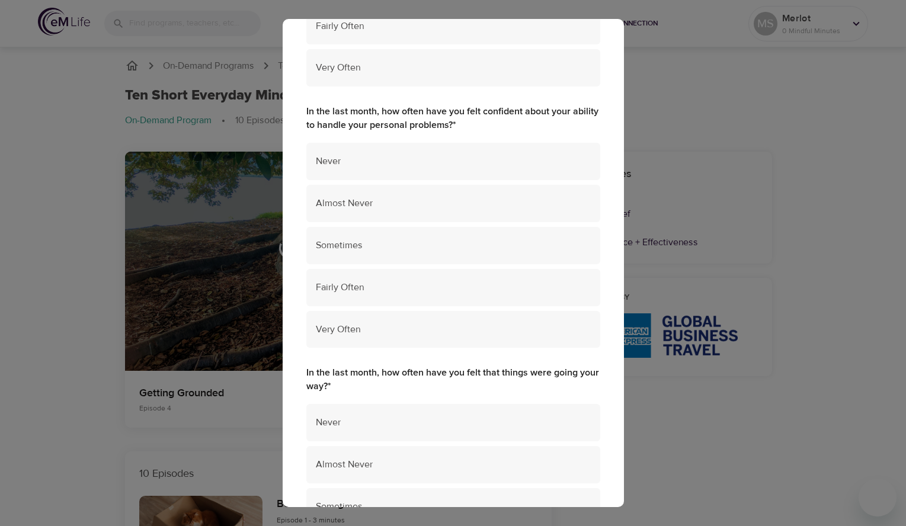
scroll to position [307, 0]
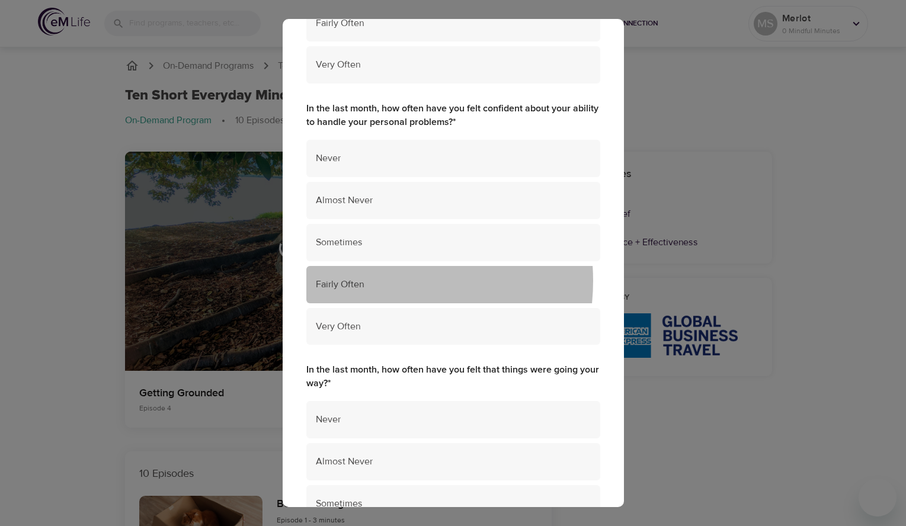
click at [369, 281] on span "Fairly Often" at bounding box center [453, 285] width 275 height 14
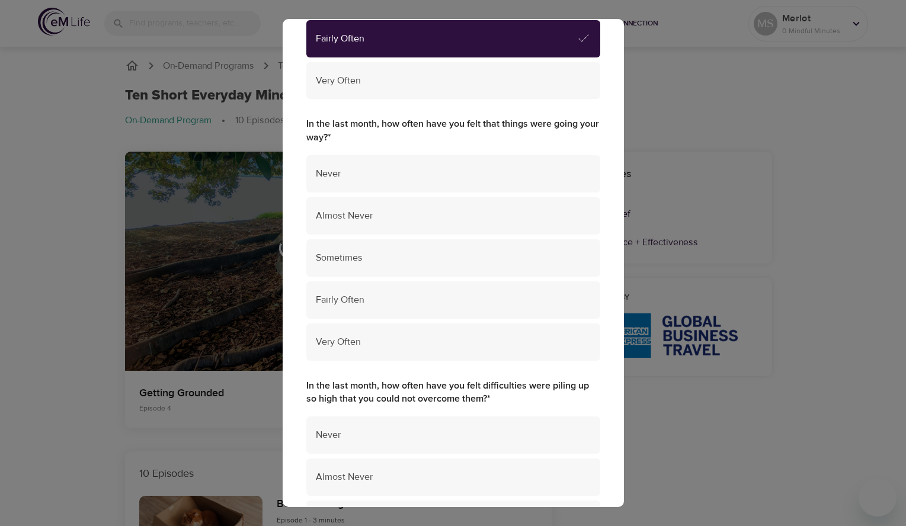
scroll to position [554, 0]
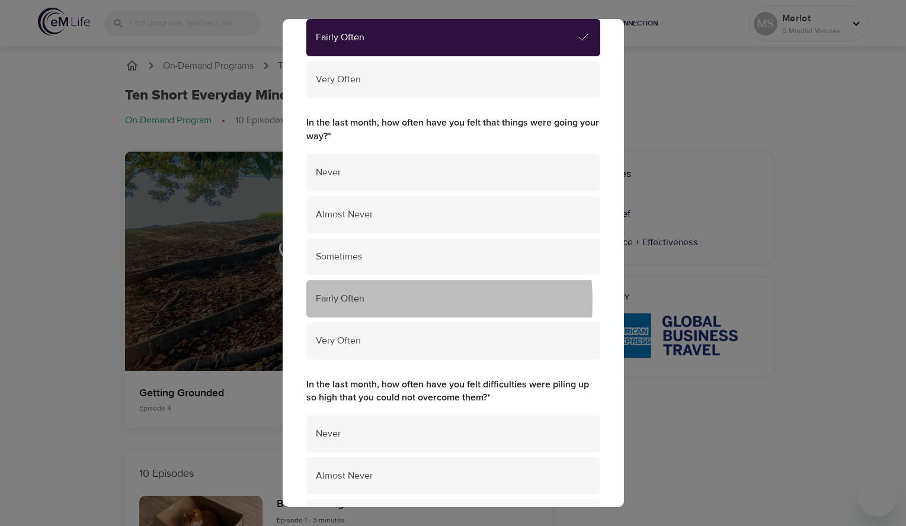
click at [356, 302] on span "Fairly Often" at bounding box center [453, 299] width 275 height 14
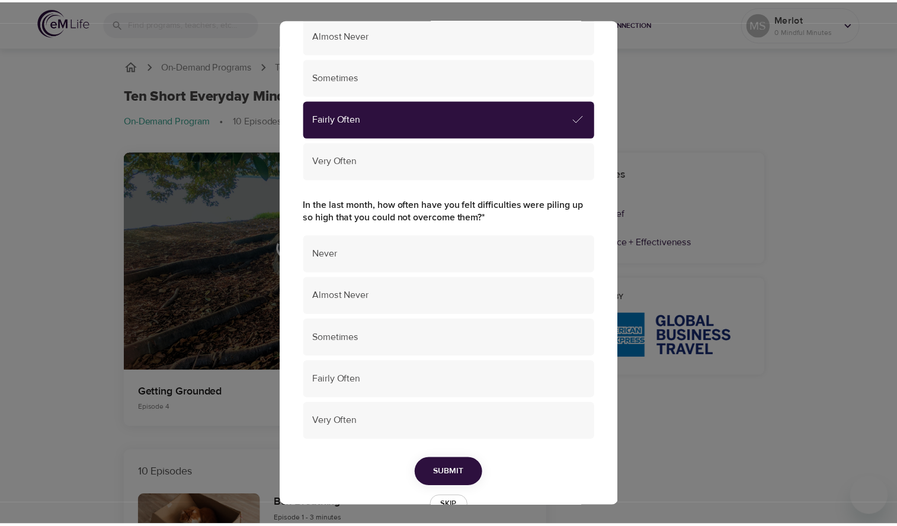
scroll to position [767, 0]
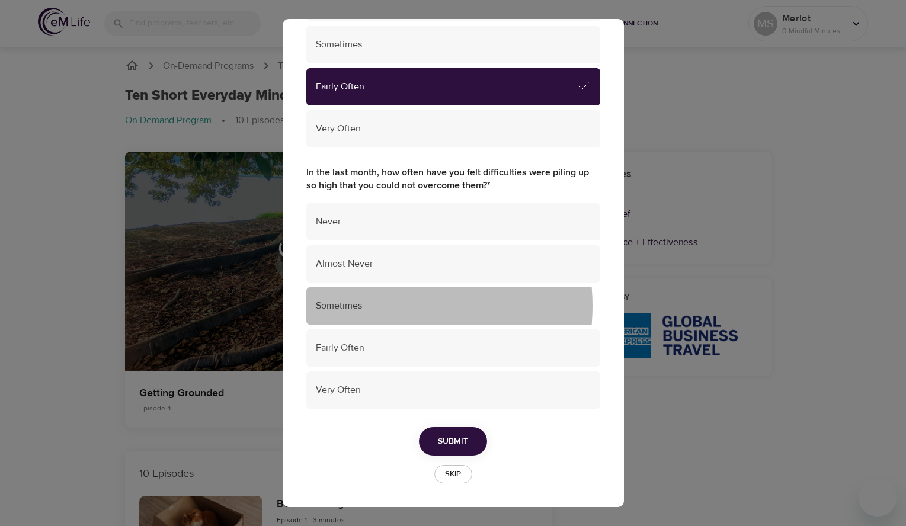
click at [382, 306] on span "Sometimes" at bounding box center [453, 306] width 275 height 14
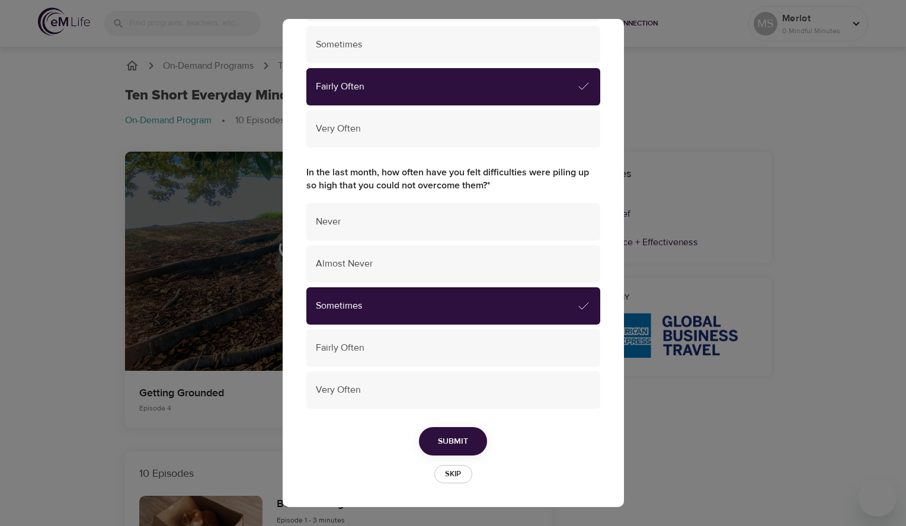
click at [447, 442] on span "Submit" at bounding box center [453, 441] width 30 height 15
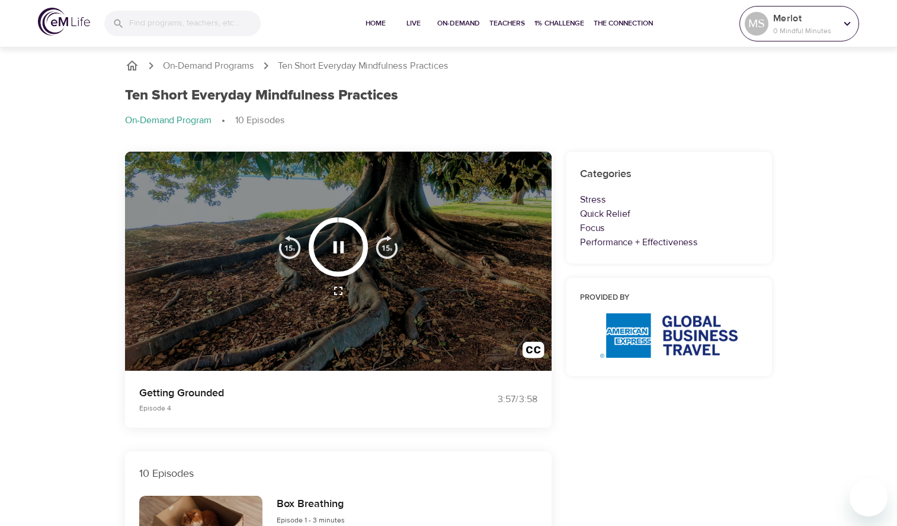
click at [785, 26] on p "0 Mindful Minutes" at bounding box center [804, 30] width 63 height 11
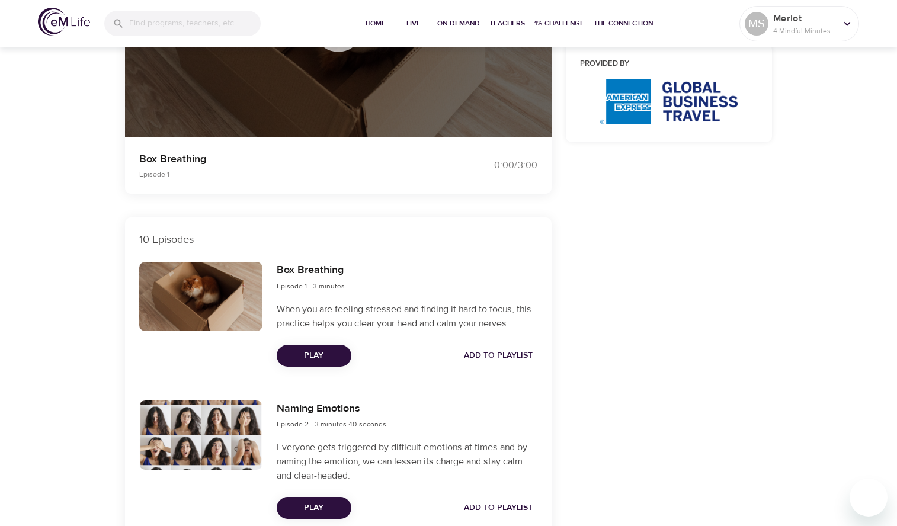
scroll to position [248, 0]
